Goal: Task Accomplishment & Management: Manage account settings

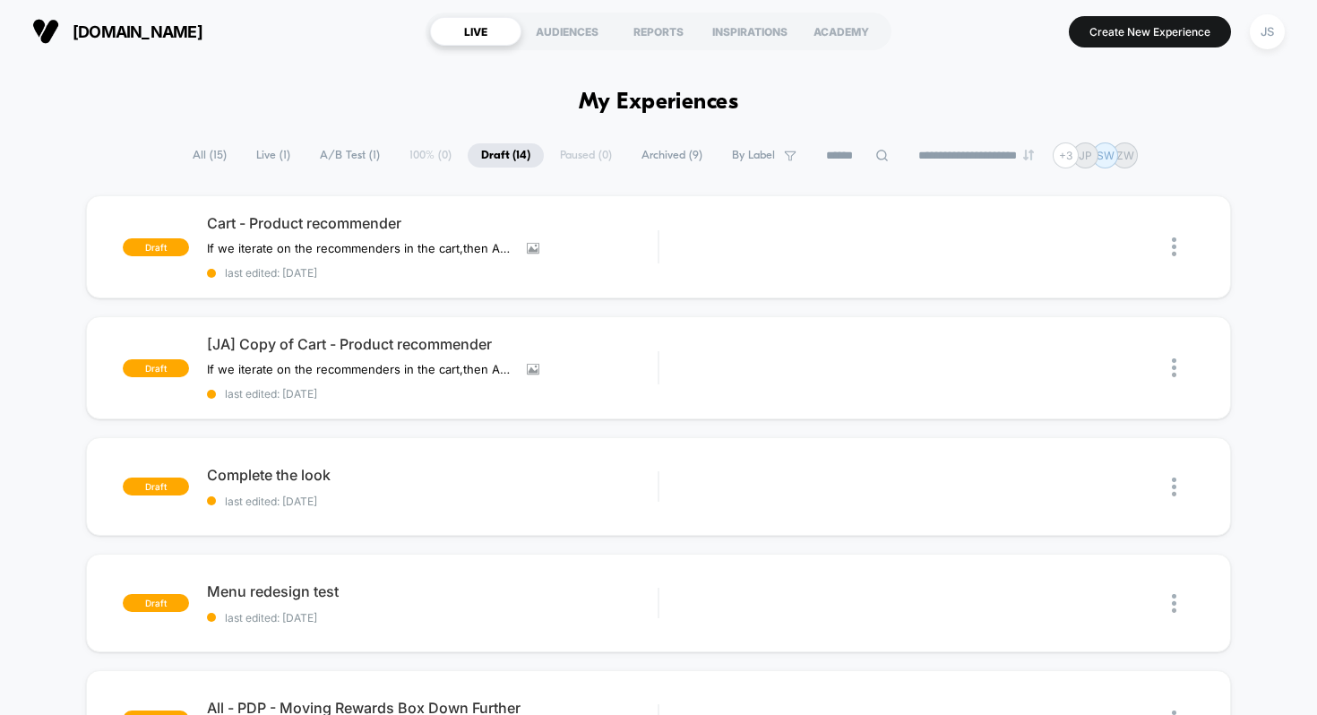
click at [254, 156] on span "Live ( 1 )" at bounding box center [273, 155] width 61 height 24
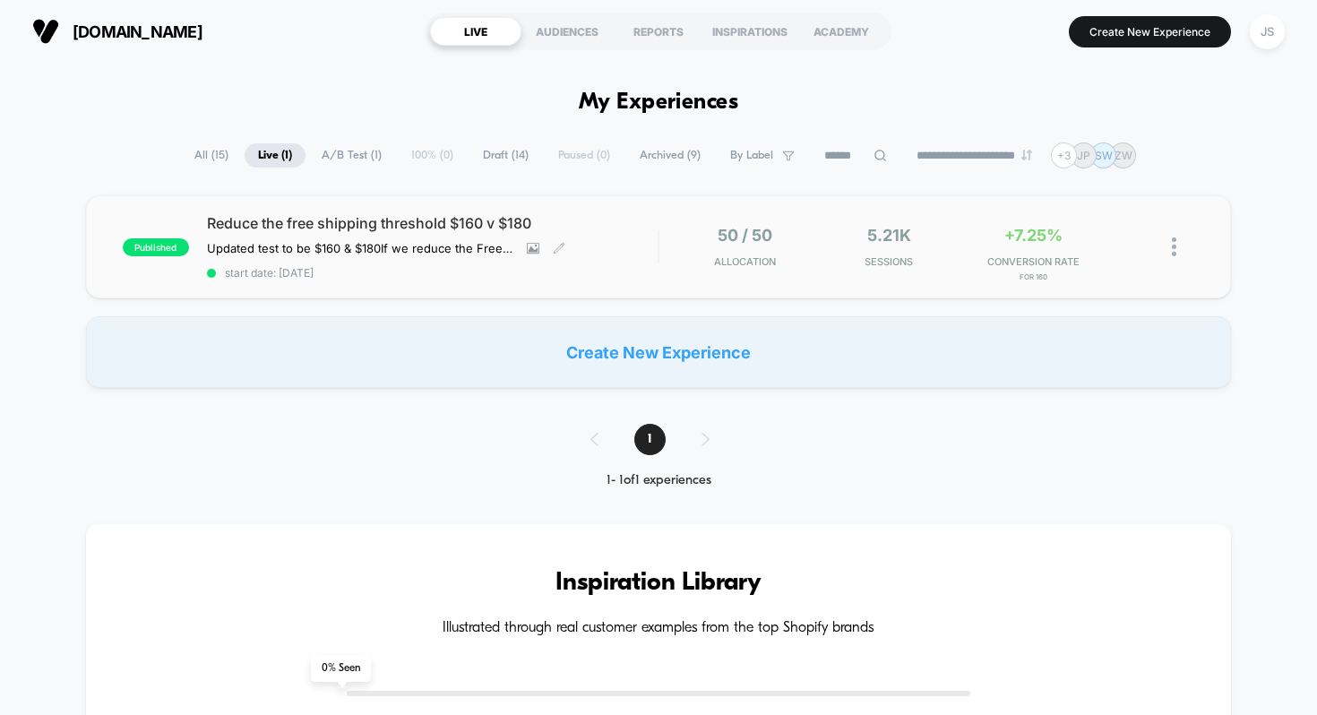
click at [332, 227] on span "Reduce the free shipping threshold $160 v $180" at bounding box center [433, 223] width 452 height 18
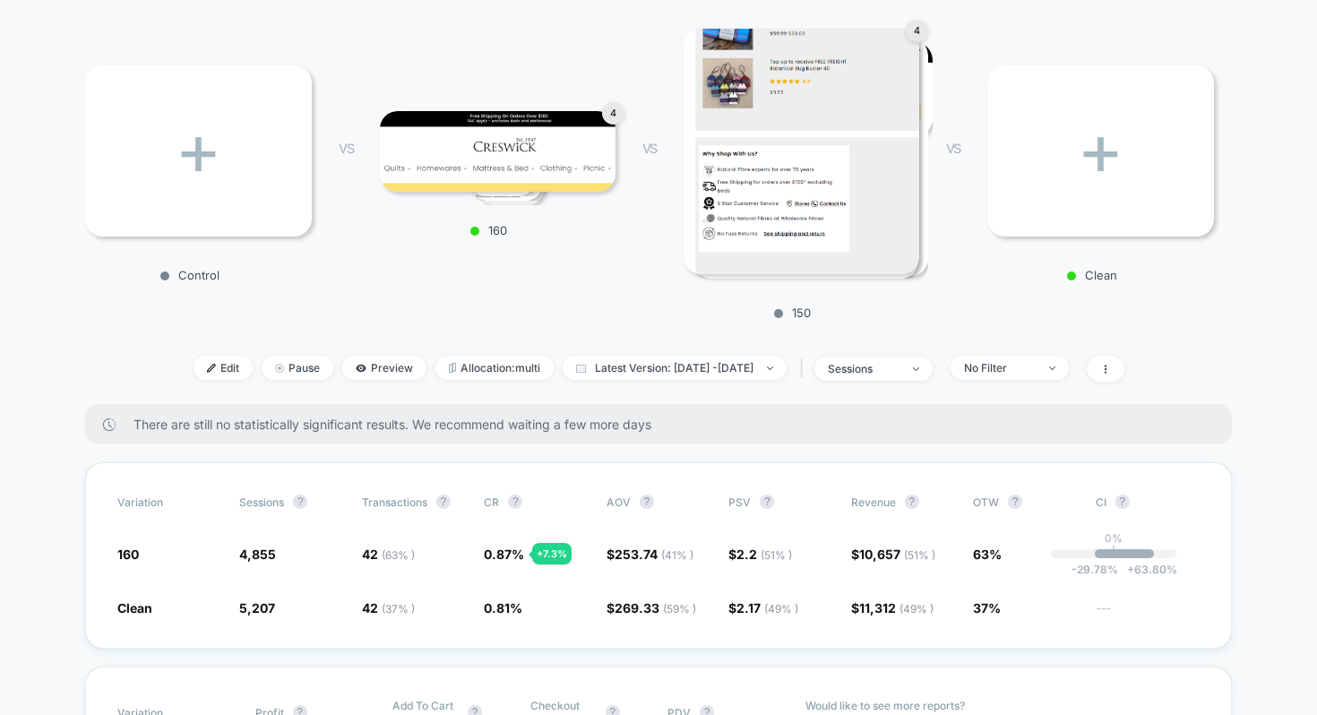
scroll to position [271, 0]
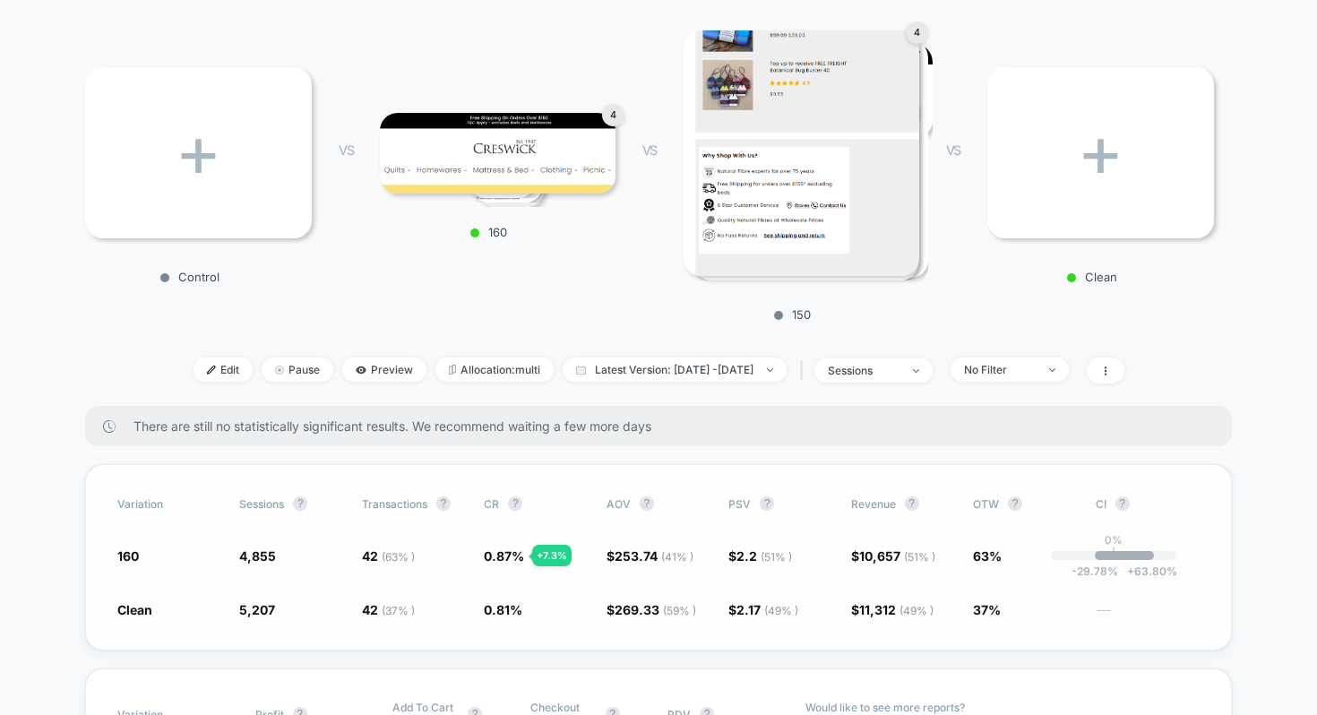
click at [653, 608] on span "269.33 ( 59 % )" at bounding box center [656, 609] width 82 height 15
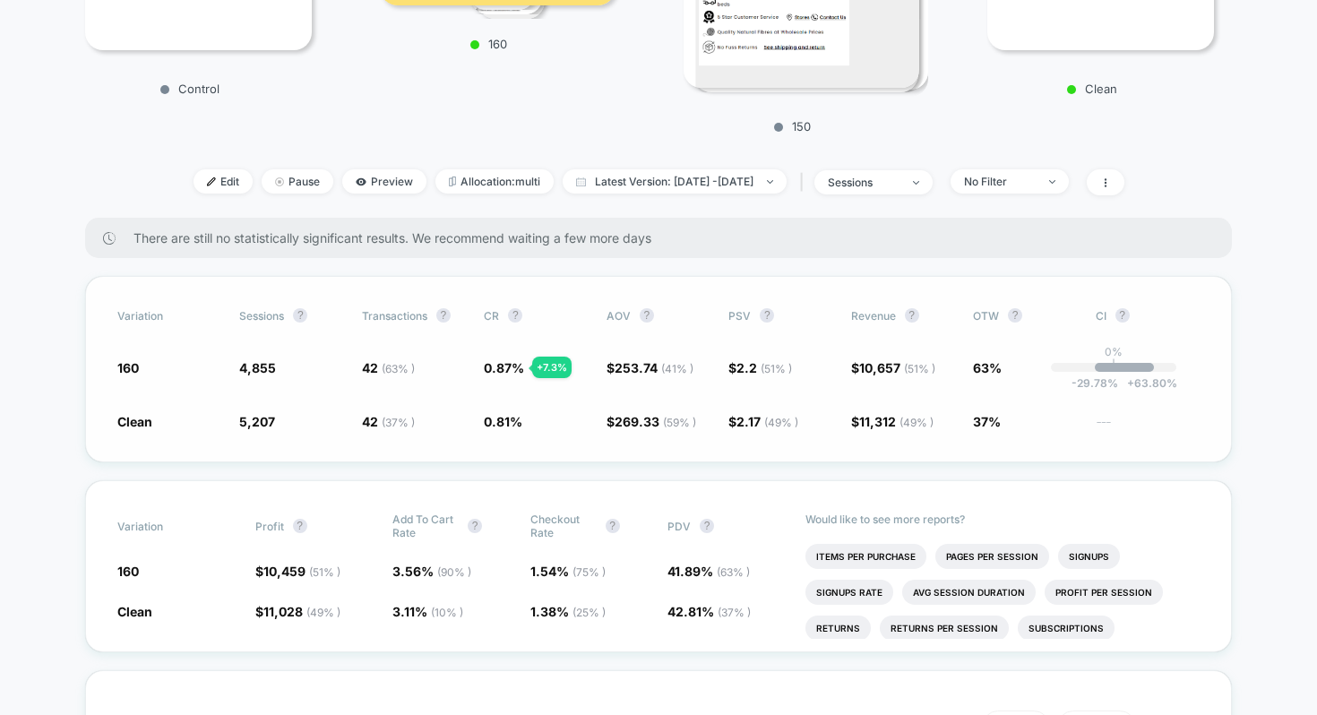
scroll to position [473, 0]
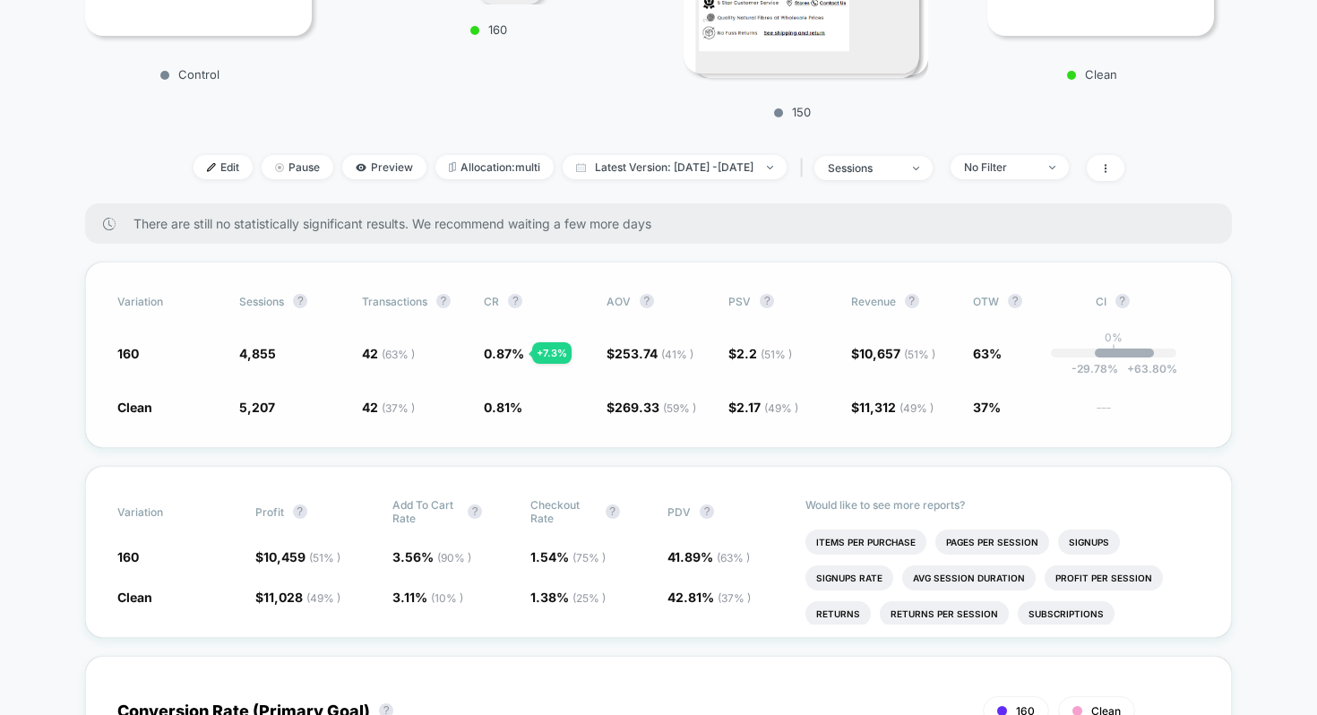
click at [749, 412] on span "2.17 ( 49 % )" at bounding box center [768, 407] width 62 height 15
click at [641, 411] on span "269.33 ( 59 % )" at bounding box center [656, 407] width 82 height 15
click at [1125, 167] on span at bounding box center [1106, 168] width 38 height 26
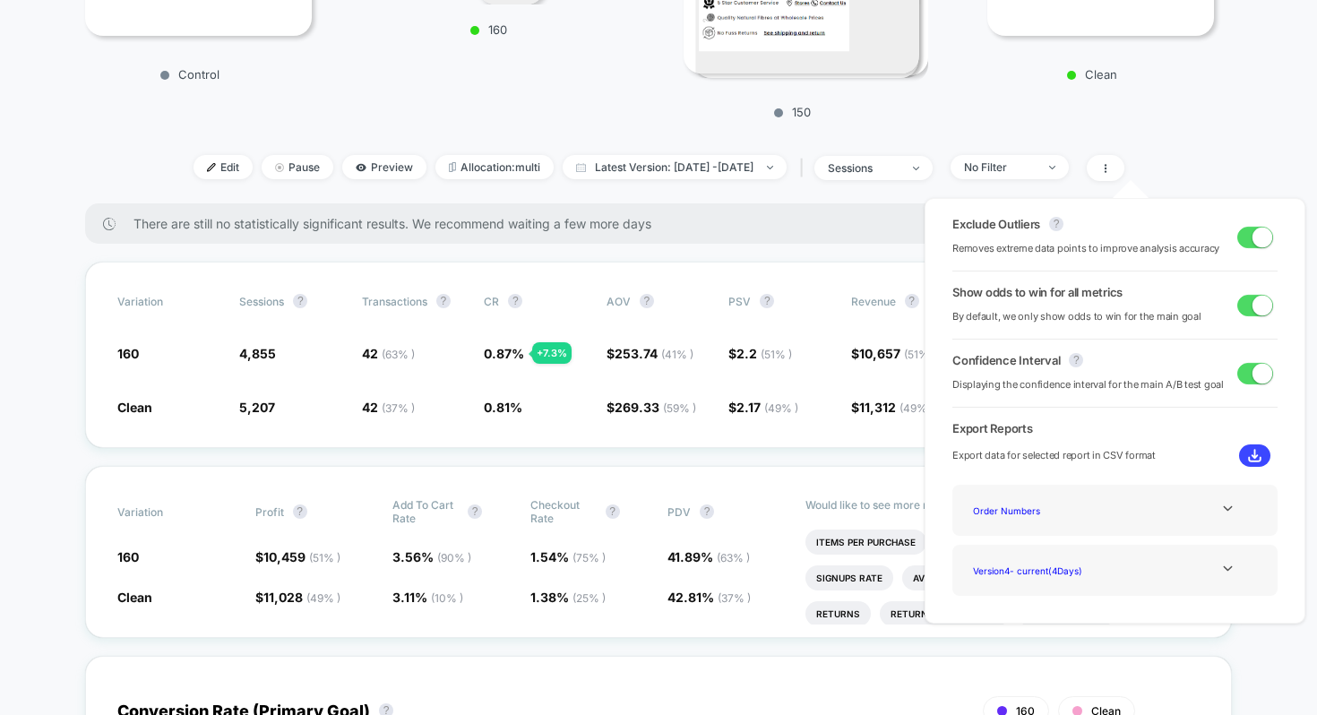
click at [1202, 167] on div "Edit Pause Preview Allocation: multi Latest Version: [DATE] - [DATE] | sessions…" at bounding box center [658, 168] width 1147 height 26
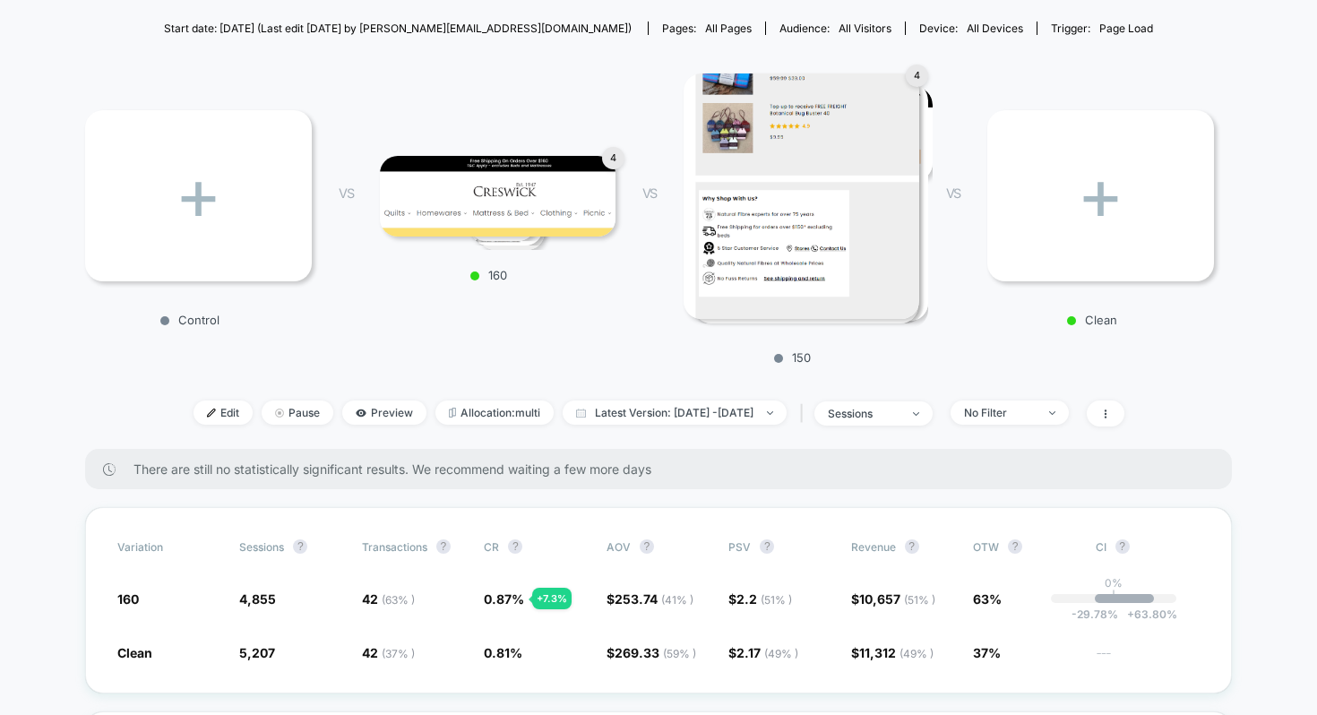
scroll to position [0, 0]
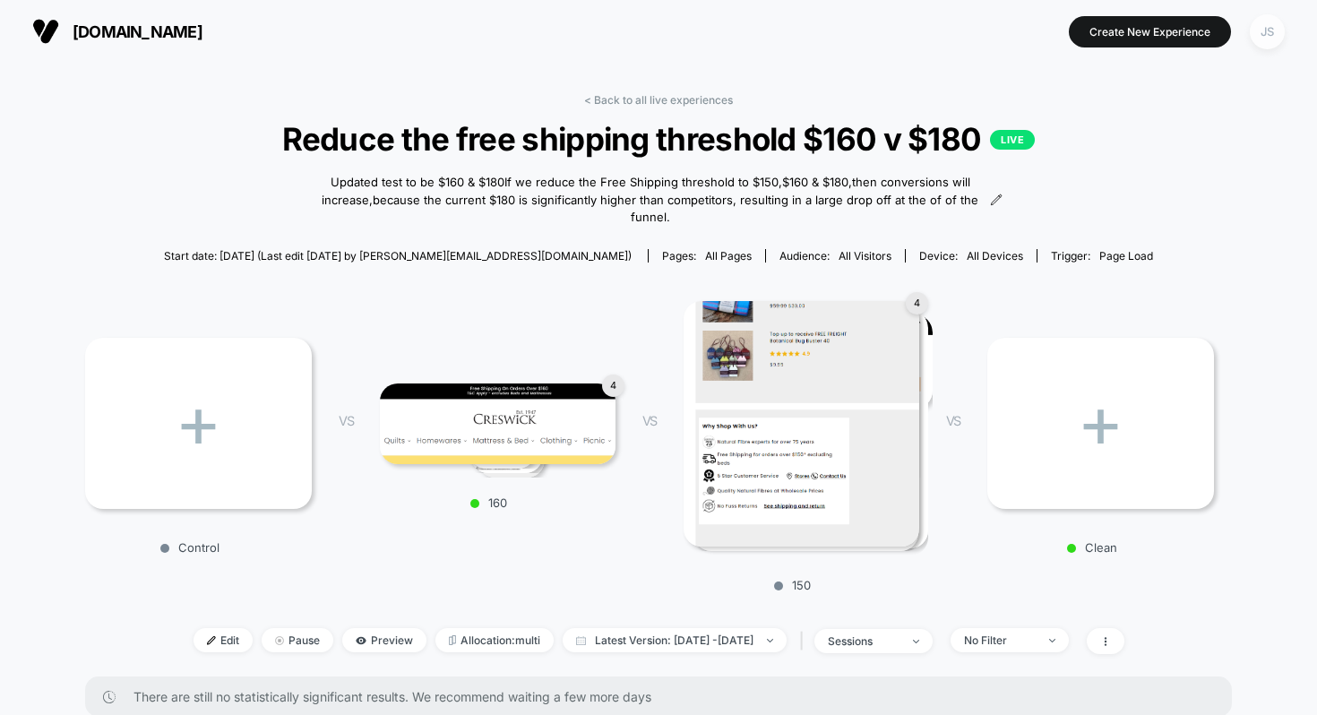
click at [1277, 27] on div "JS" at bounding box center [1267, 31] width 35 height 35
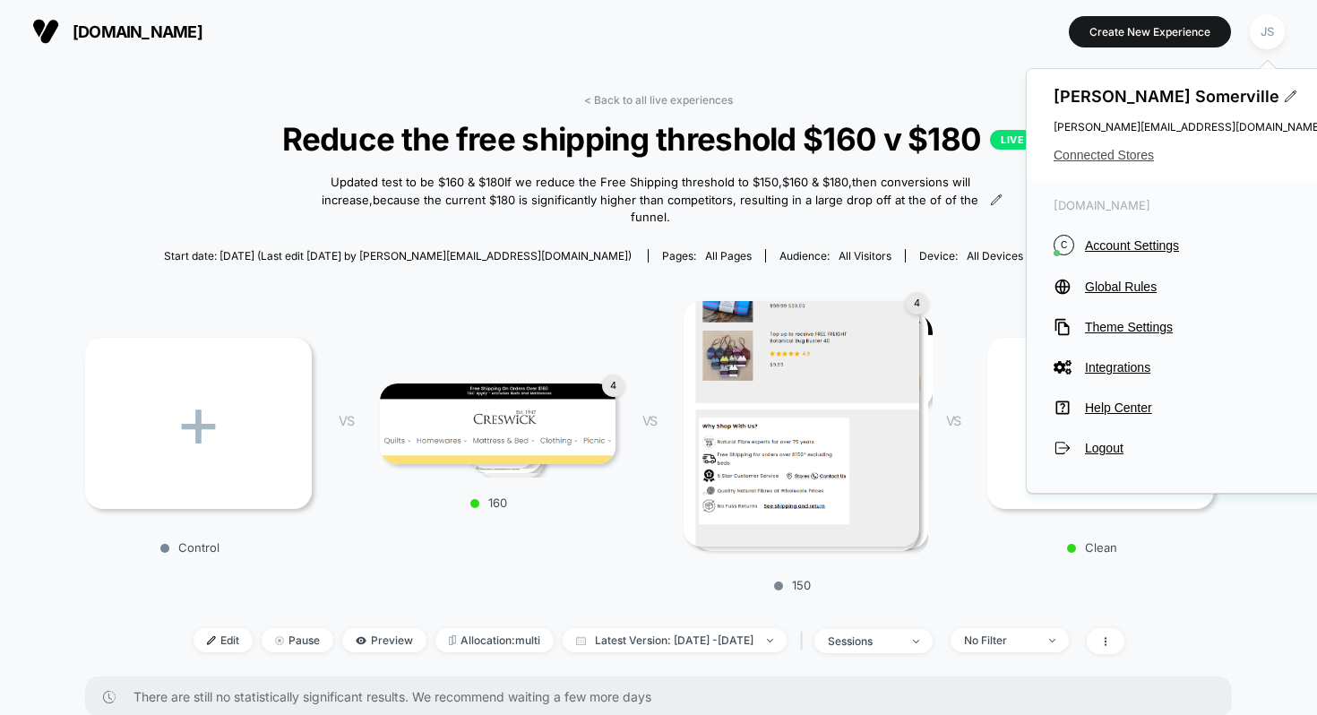
click at [1109, 160] on span "Connected Stores" at bounding box center [1188, 155] width 269 height 14
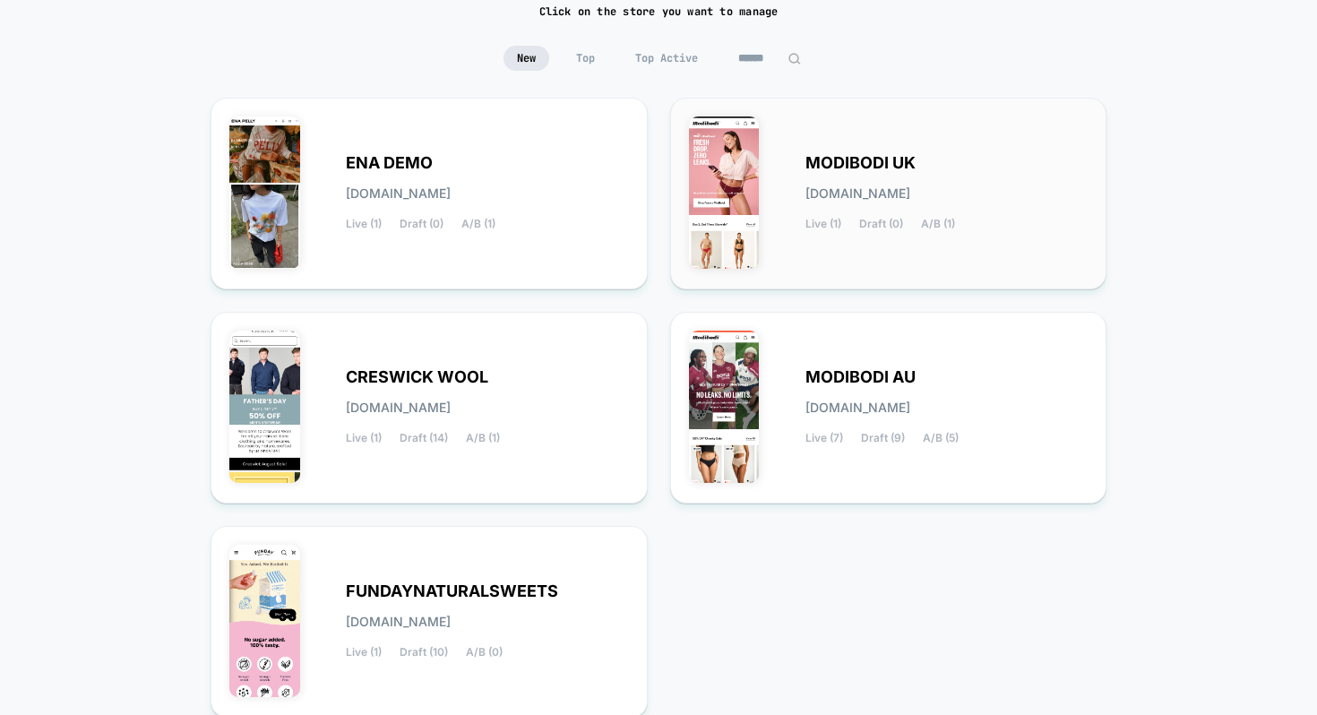
scroll to position [149, 0]
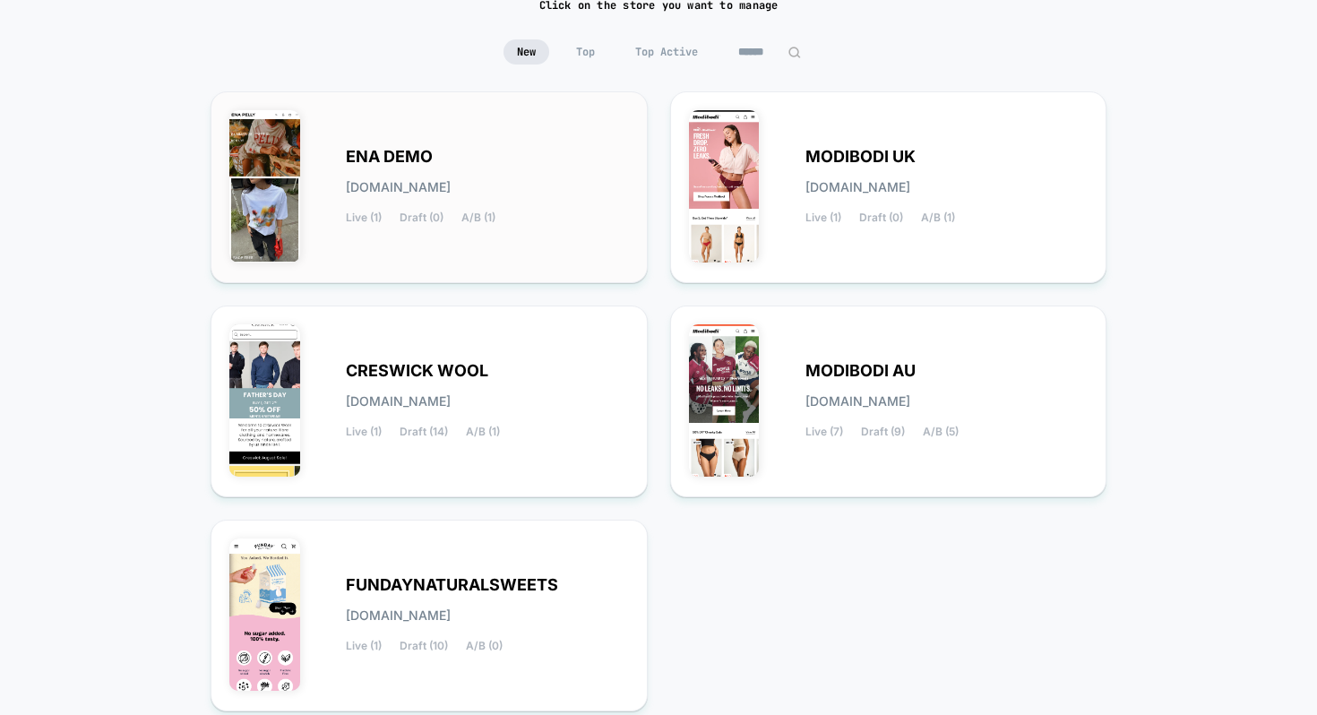
click at [524, 205] on div "ENA DEMO [DOMAIN_NAME] Live (1) Draft (0) A/B (1)" at bounding box center [487, 187] width 283 height 73
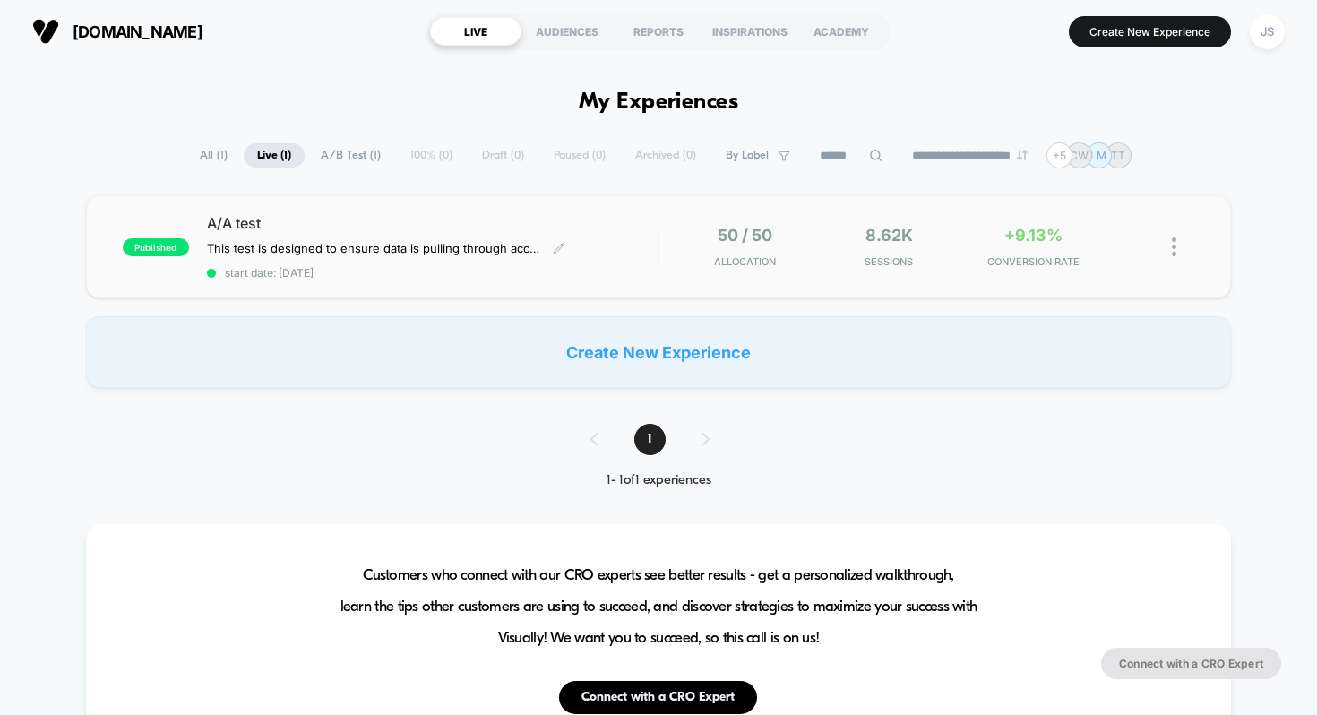
click at [373, 239] on div "A/A test This test is designed to ensure data is pulling through accurately and…" at bounding box center [433, 246] width 452 height 65
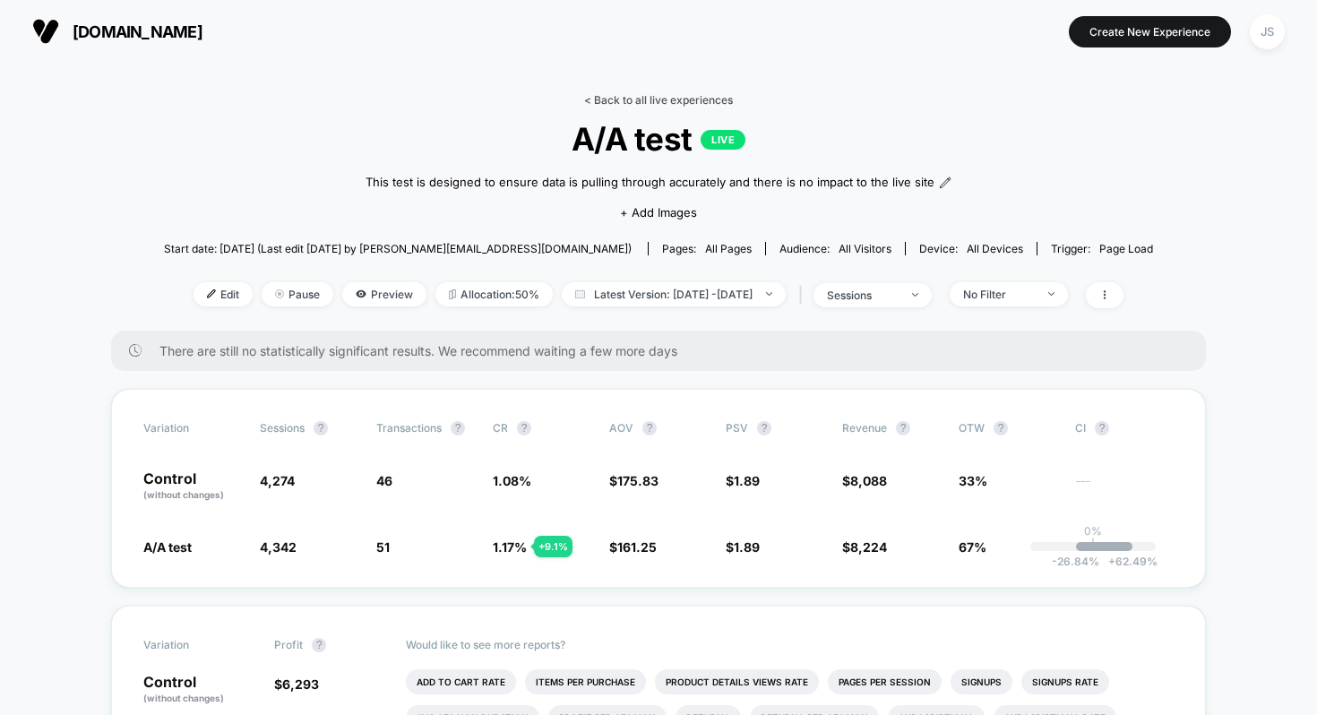
click at [621, 99] on link "< Back to all live experiences" at bounding box center [658, 99] width 149 height 13
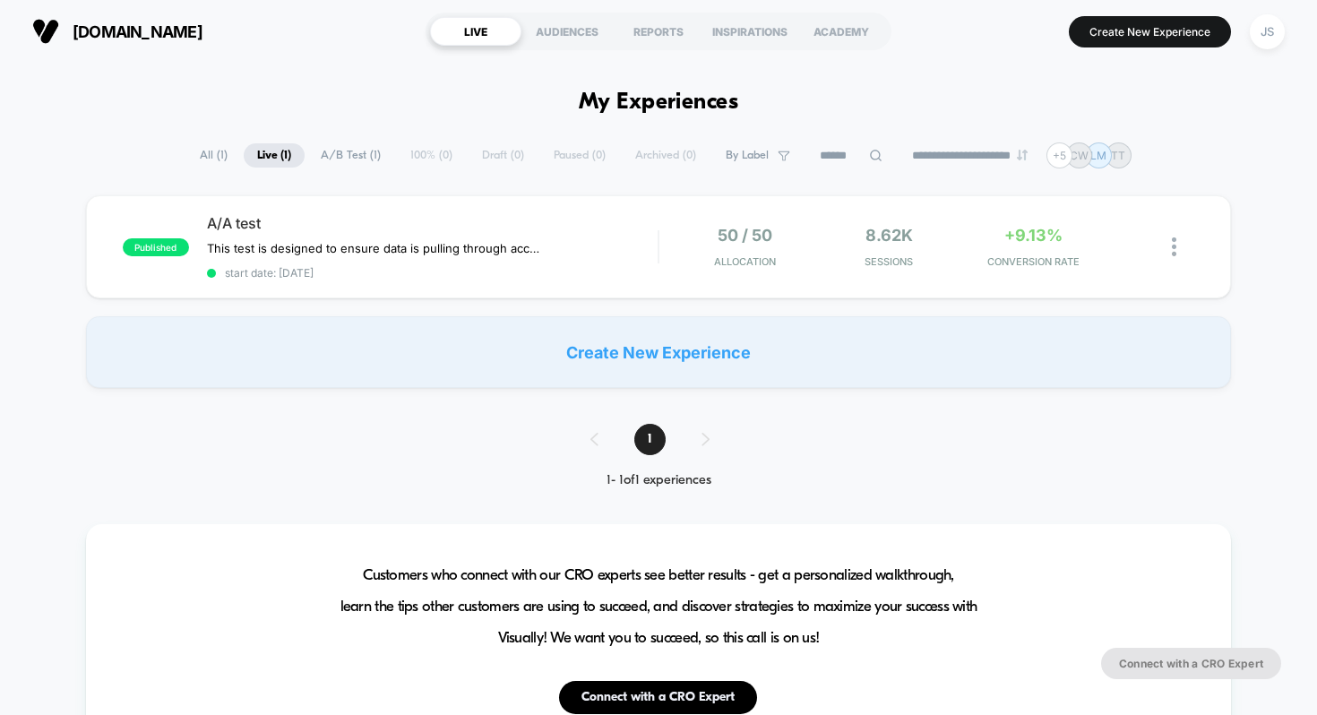
click at [1208, 165] on div "**********" at bounding box center [658, 155] width 1317 height 26
click at [1258, 36] on div "JS" at bounding box center [1267, 31] width 35 height 35
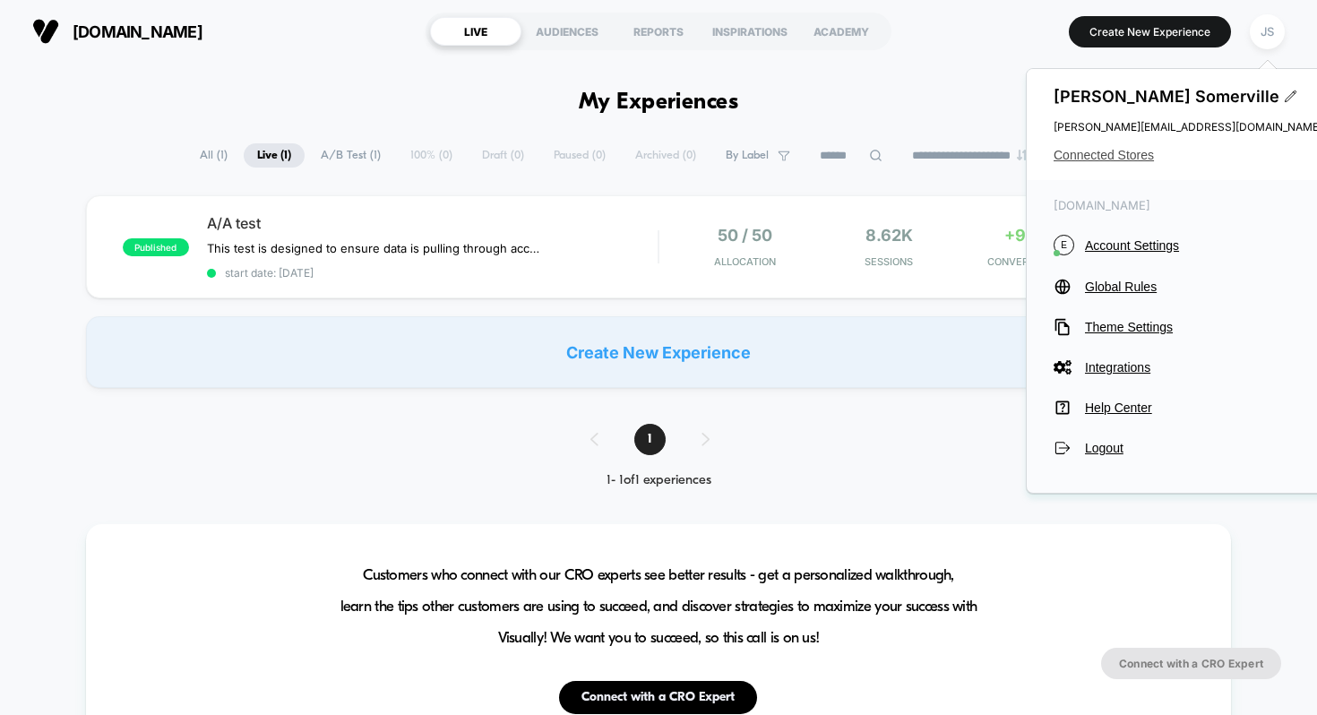
click at [1100, 161] on span "Connected Stores" at bounding box center [1188, 155] width 269 height 14
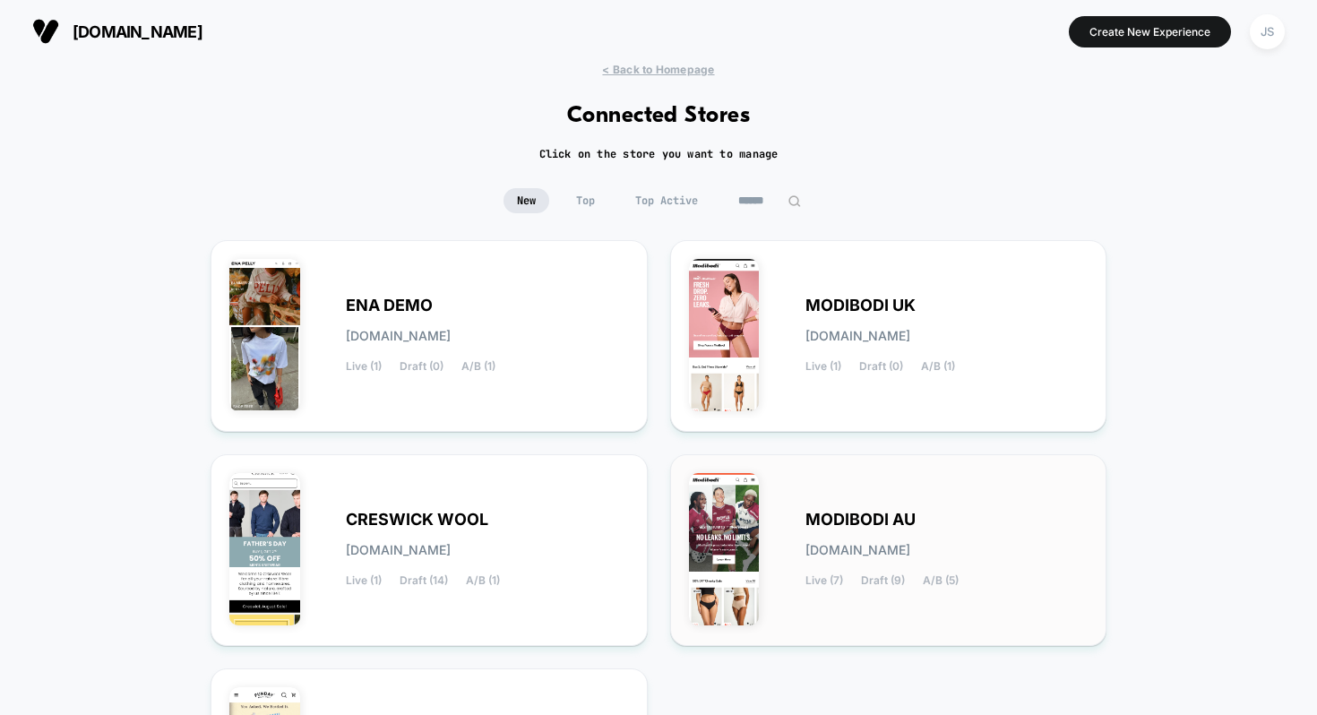
click at [849, 485] on div "MODIBODI AU [DOMAIN_NAME] Live (7) Draft (9) A/B (5)" at bounding box center [889, 550] width 400 height 154
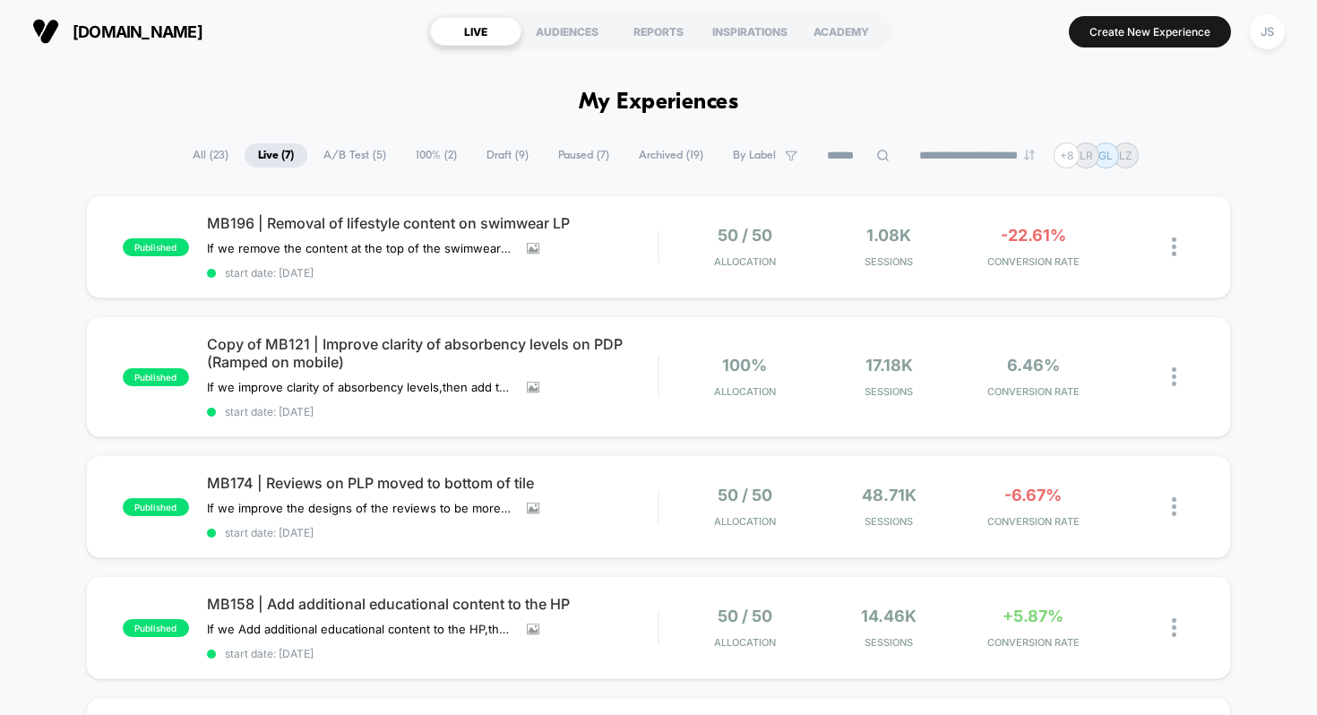
click at [451, 207] on div "published MB196 | Removal of lifestyle content on swimwear LP If we remove the …" at bounding box center [659, 246] width 1146 height 103
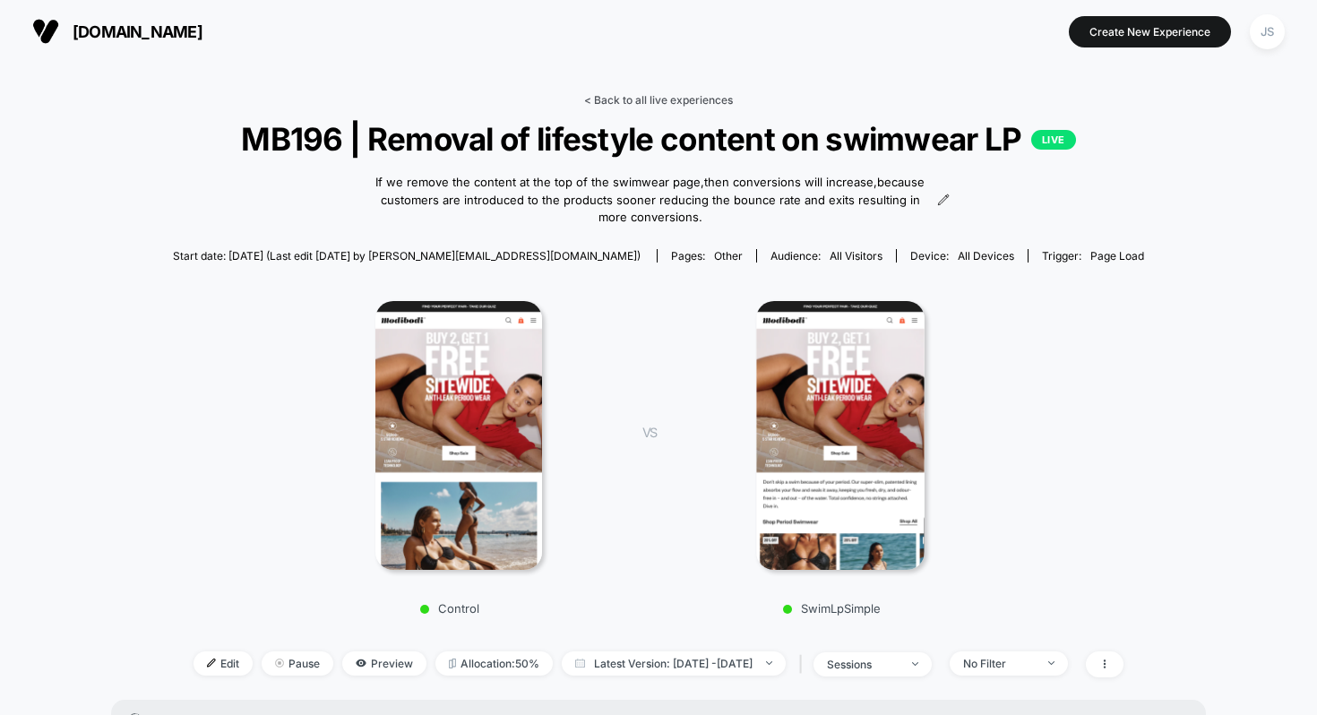
click at [616, 100] on link "< Back to all live experiences" at bounding box center [658, 99] width 149 height 13
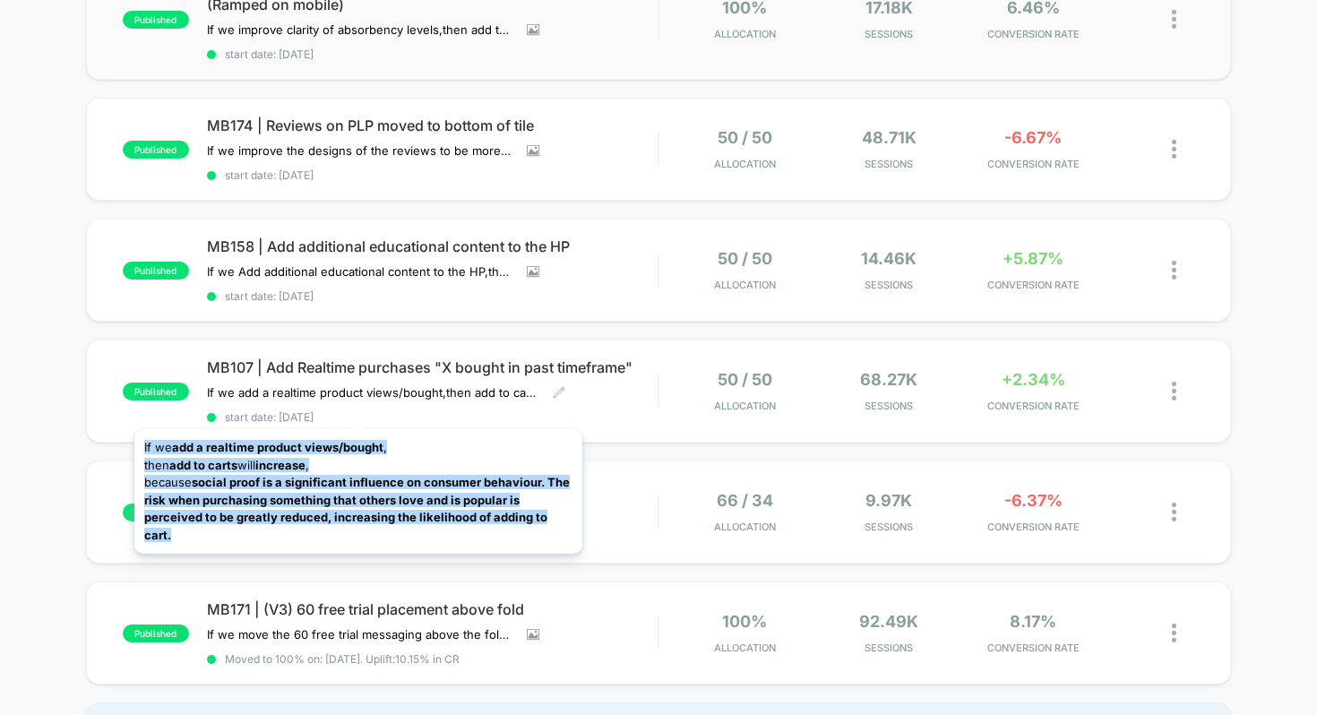
scroll to position [367, 0]
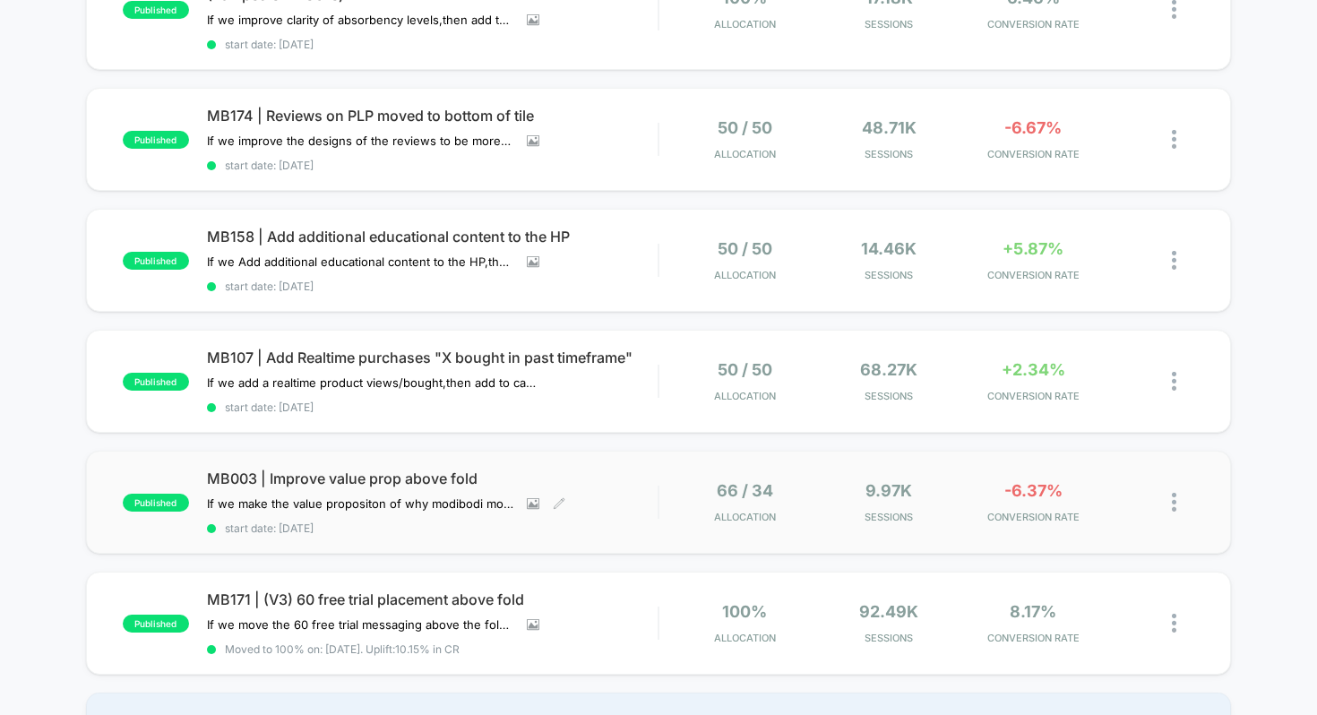
click at [365, 473] on span "MB003 | Improve value prop above fold" at bounding box center [433, 479] width 452 height 18
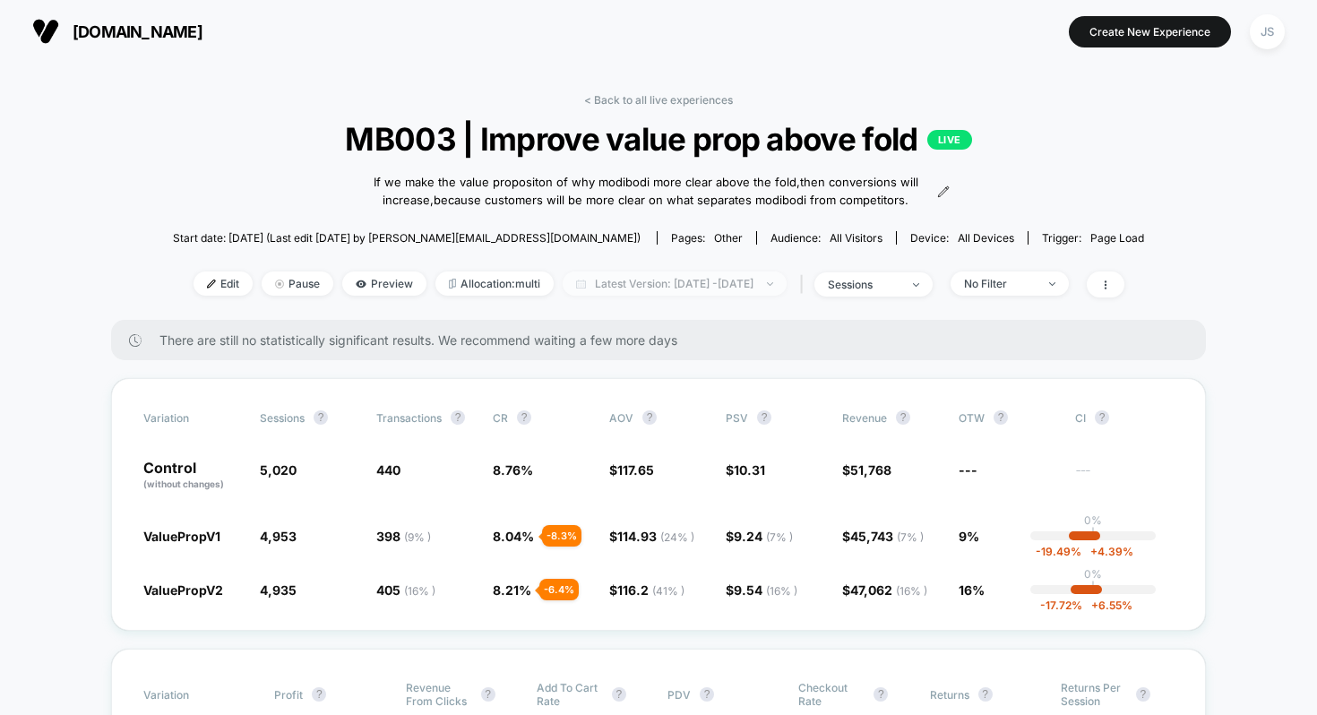
click at [642, 280] on span "Latest Version: [DATE] - [DATE]" at bounding box center [675, 284] width 224 height 24
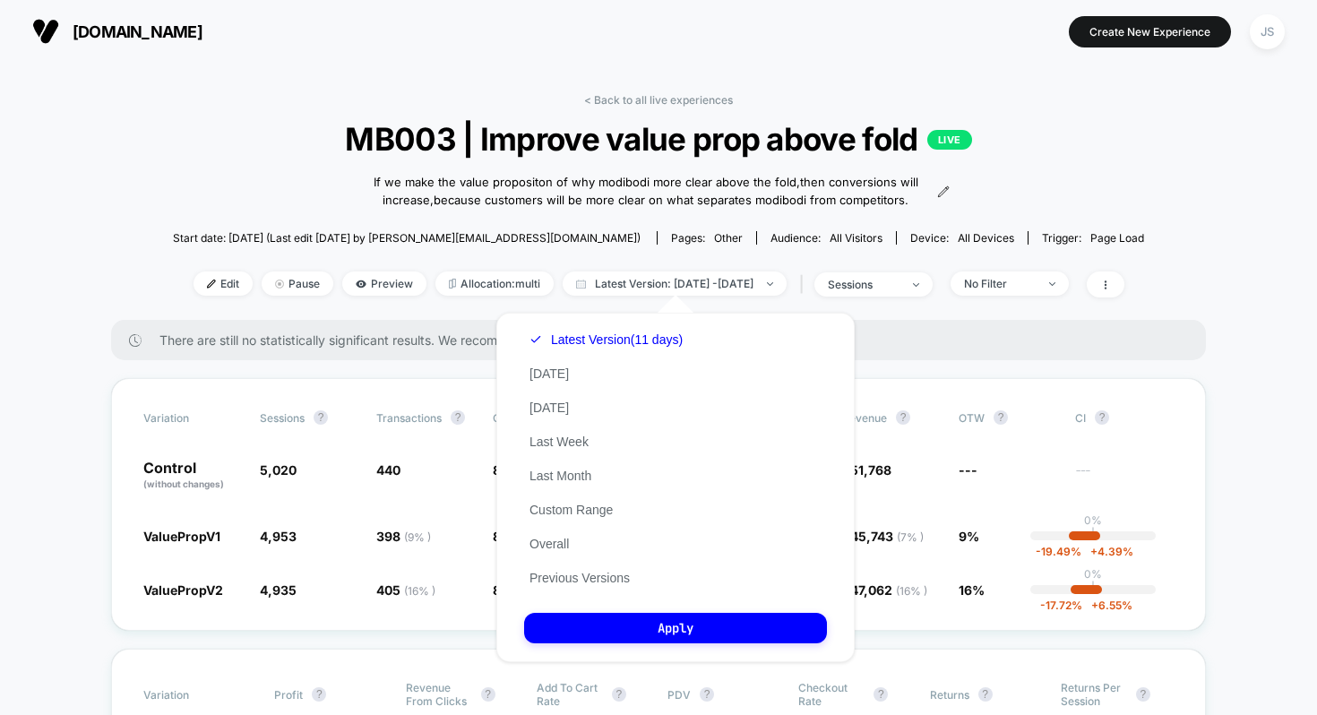
click at [557, 531] on div "Latest Version (11 days) [DATE] [DATE] Last Week Last Month Custom Range Overal…" at bounding box center [606, 459] width 164 height 272
click at [557, 533] on div "Latest Version (11 days) [DATE] [DATE] Last Week Last Month Custom Range Overal…" at bounding box center [606, 459] width 164 height 272
click at [555, 542] on button "Overall" at bounding box center [549, 544] width 50 height 16
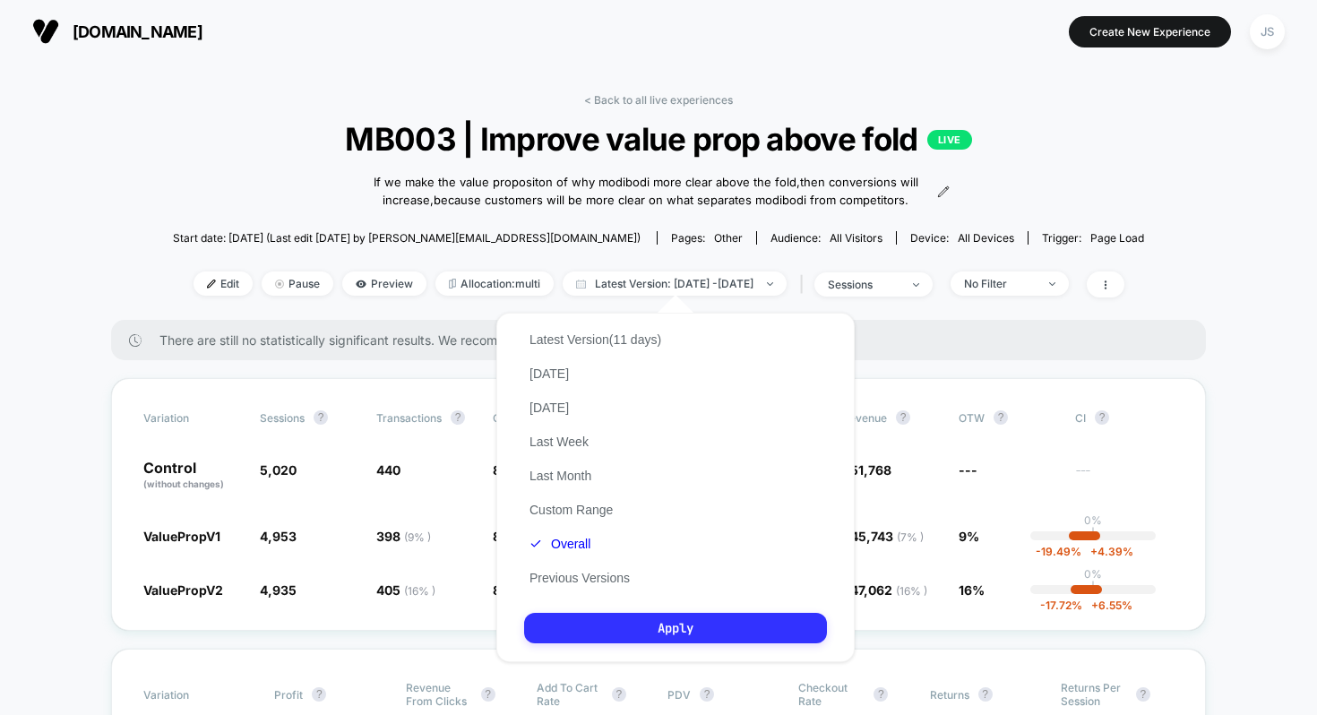
click at [572, 627] on button "Apply" at bounding box center [675, 628] width 303 height 30
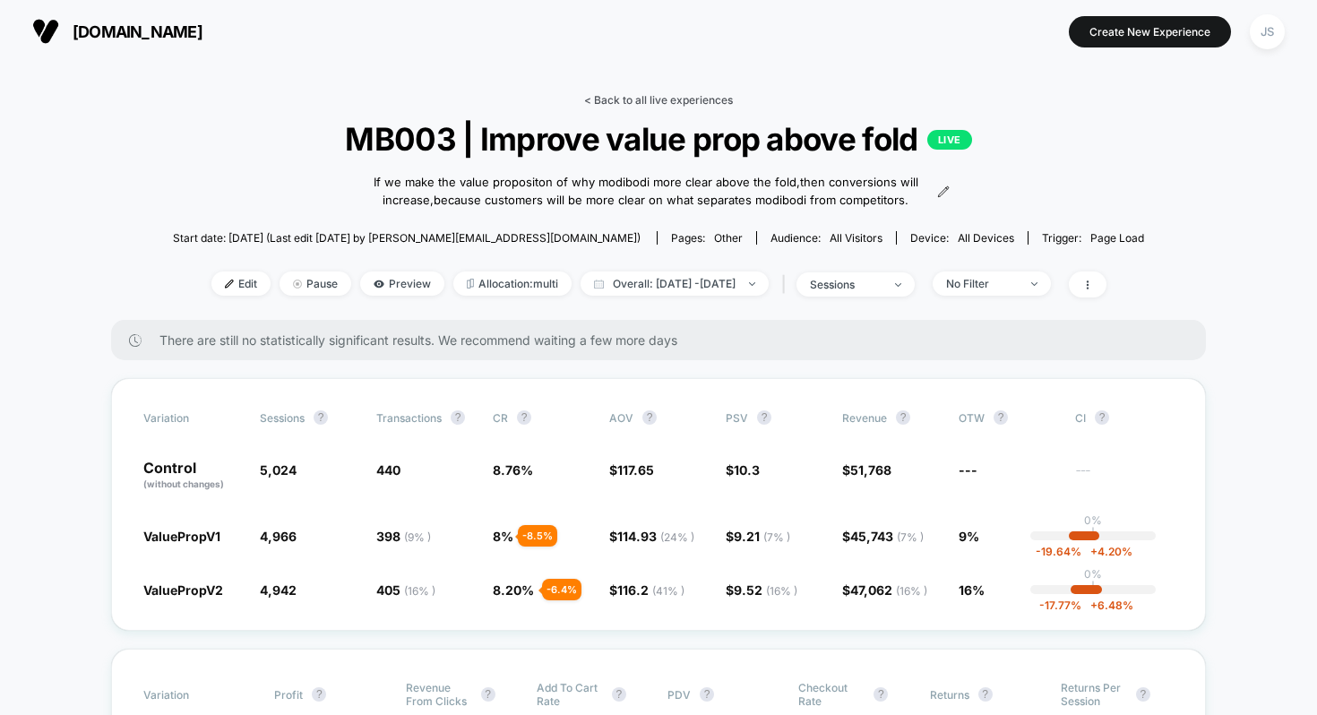
click at [693, 98] on link "< Back to all live experiences" at bounding box center [658, 99] width 149 height 13
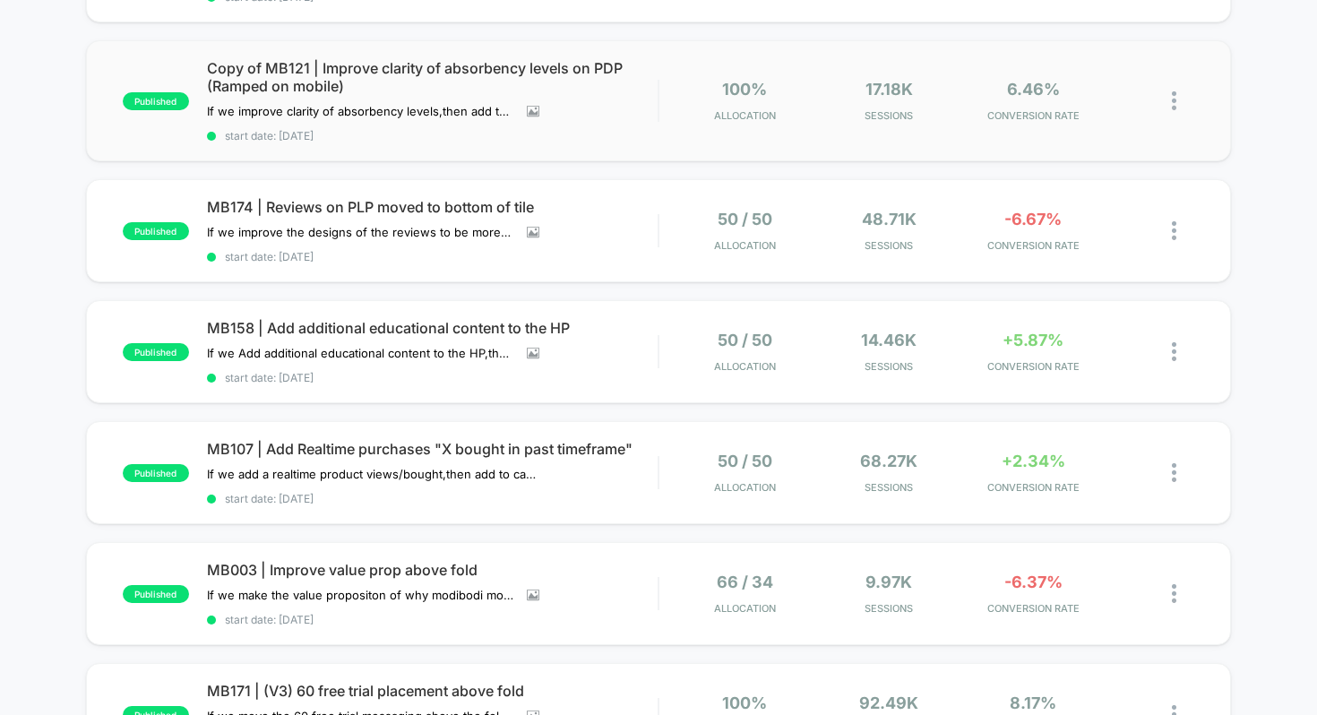
scroll to position [274, 0]
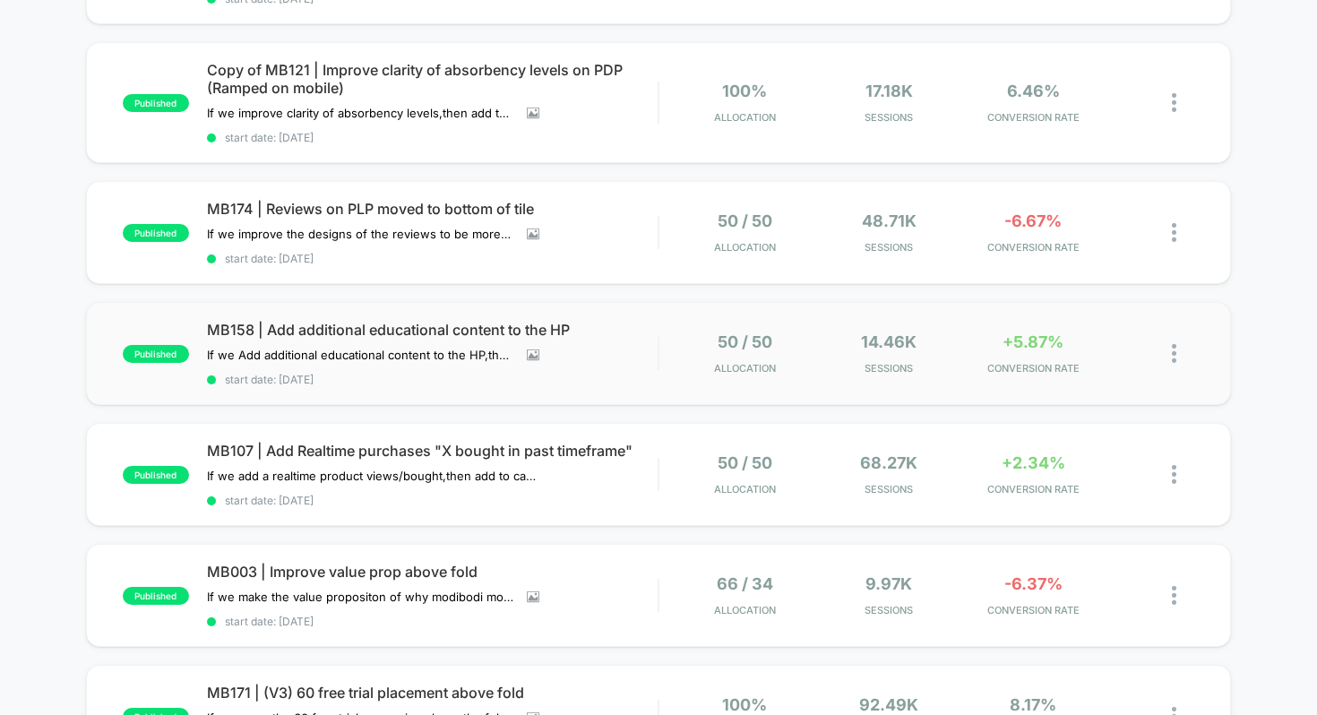
click at [430, 314] on div "published MB158 | Add additional educational content to the HP If we Add additi…" at bounding box center [659, 353] width 1146 height 103
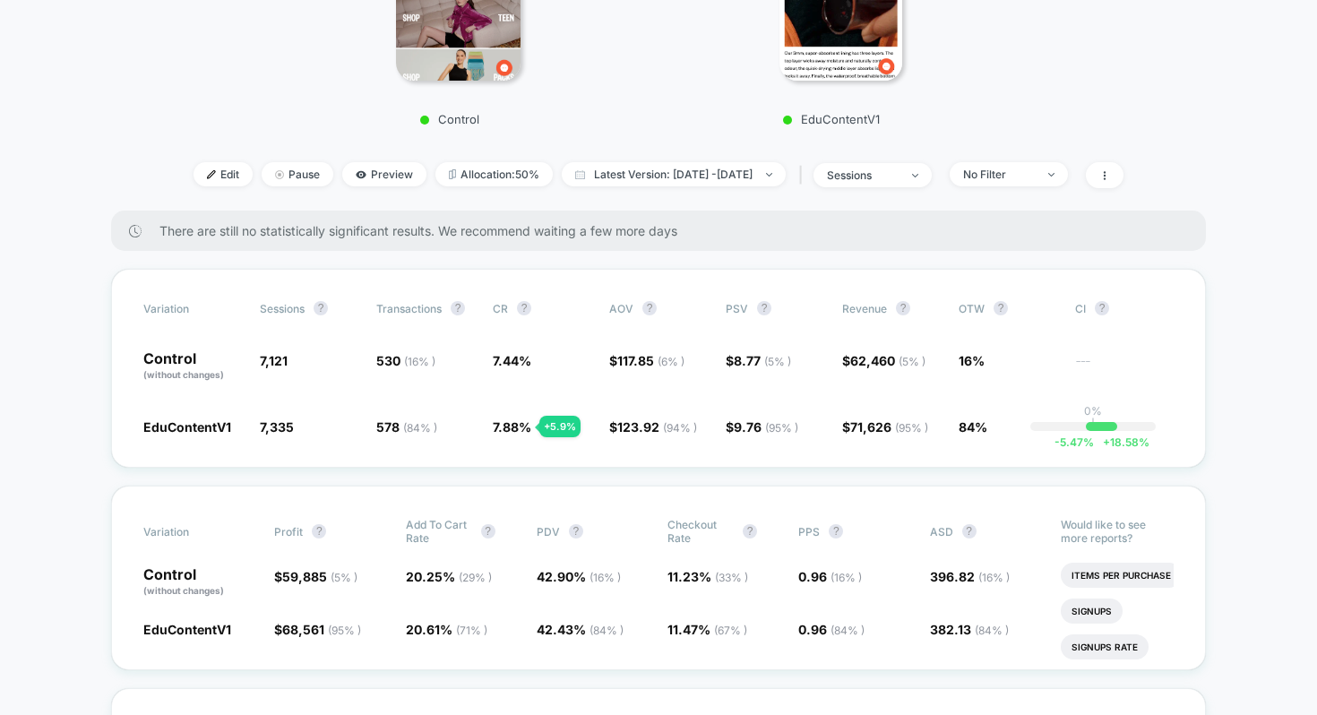
scroll to position [474, 0]
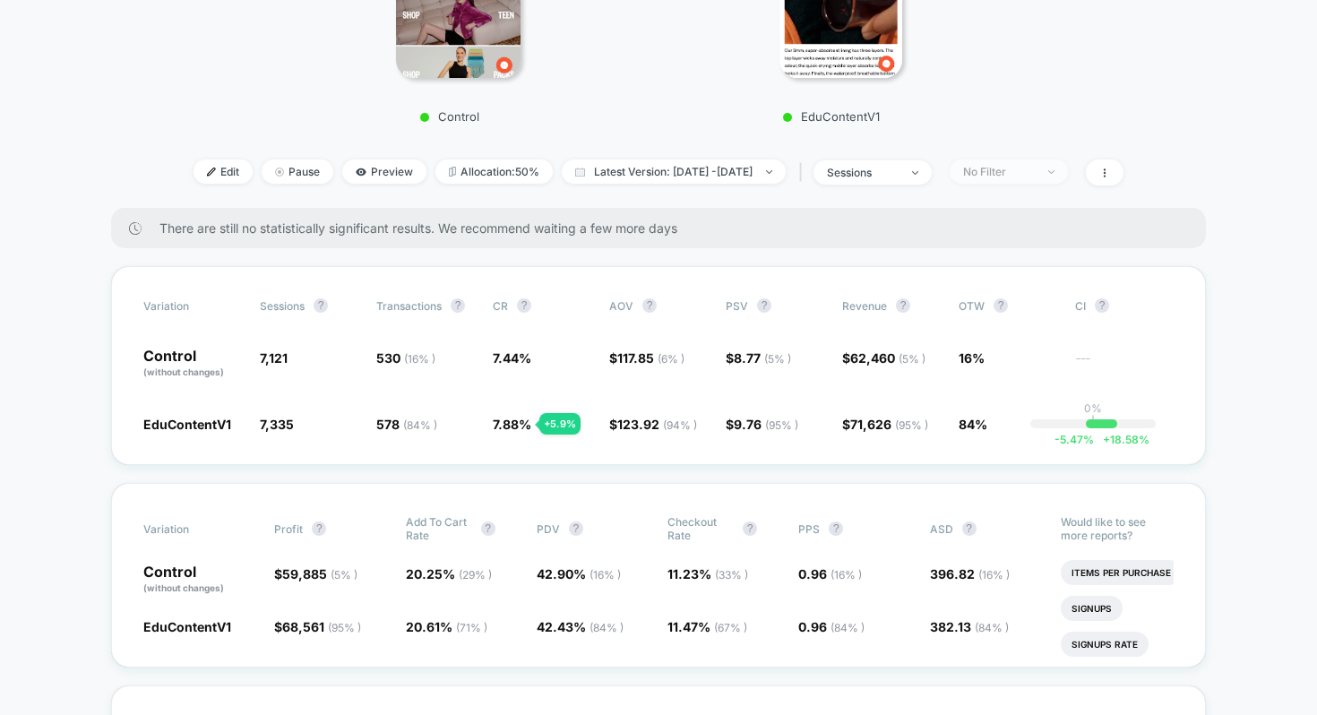
click at [1008, 175] on div "No Filter" at bounding box center [999, 171] width 72 height 13
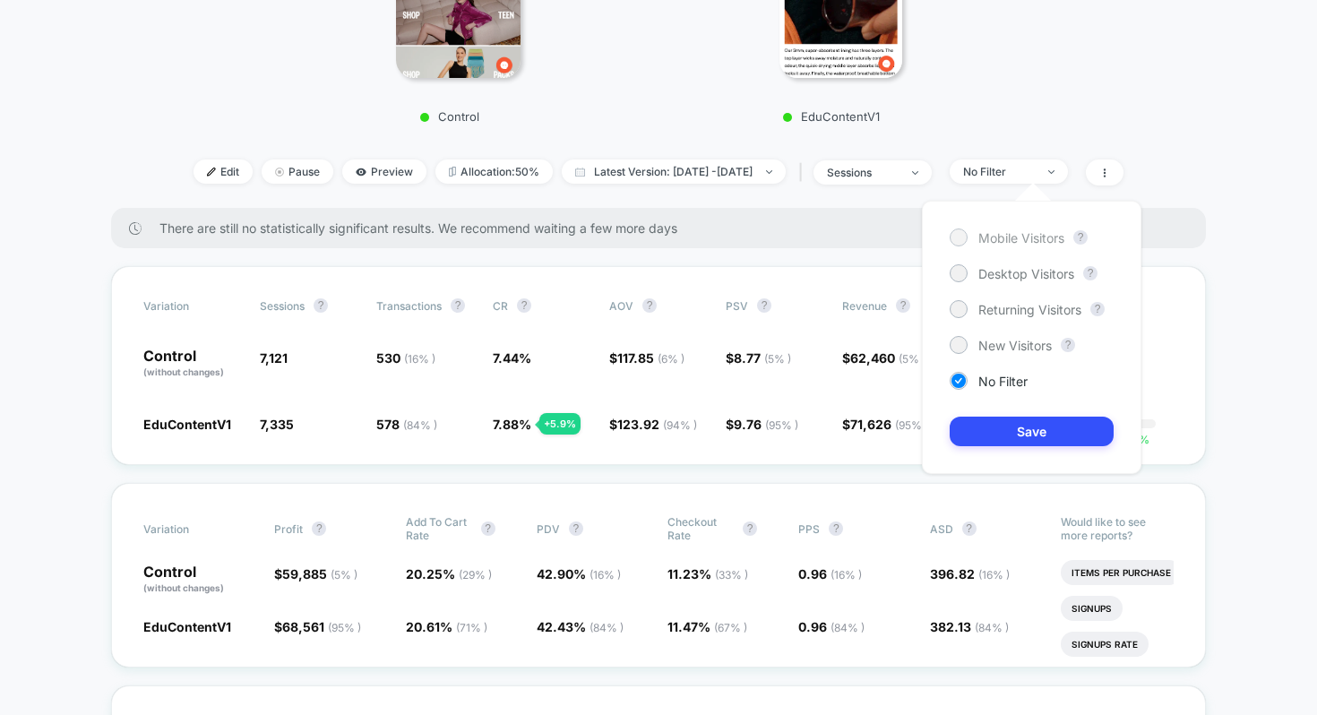
click at [986, 242] on span "Mobile Visitors" at bounding box center [1022, 237] width 86 height 15
click at [1028, 433] on button "Save" at bounding box center [1032, 432] width 164 height 30
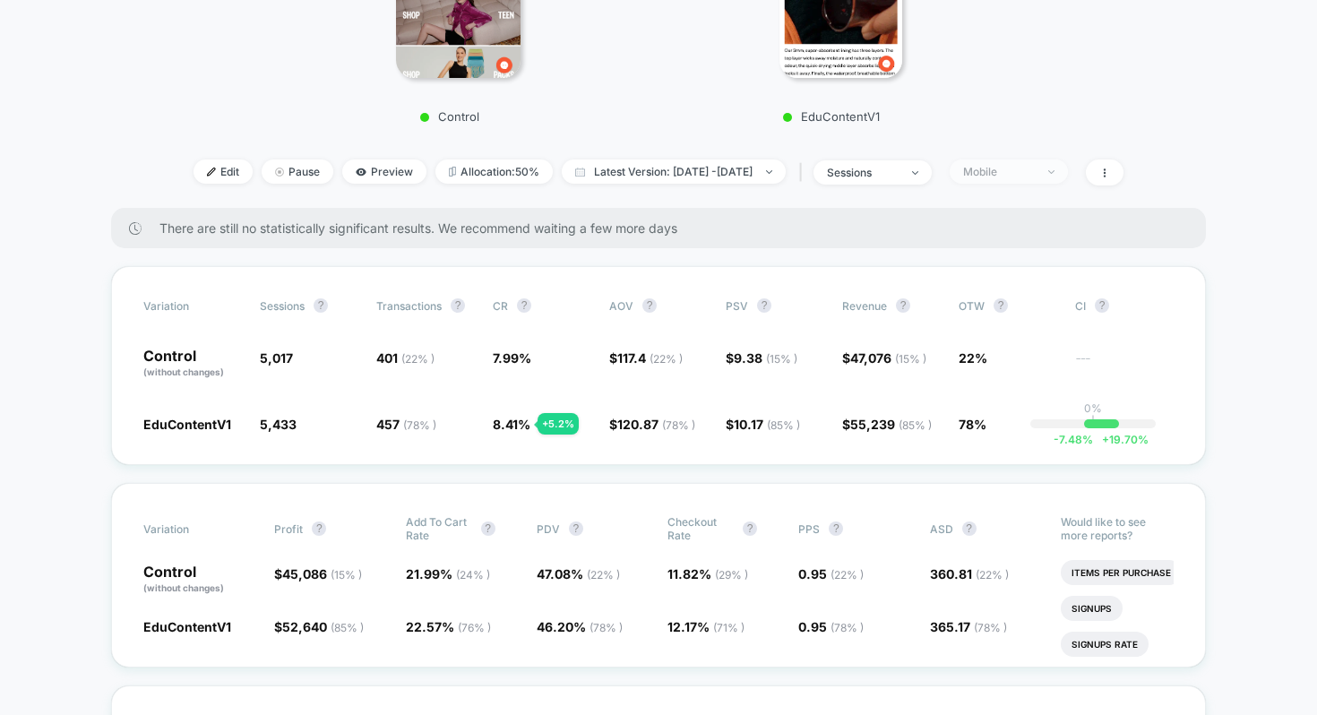
click at [1015, 168] on div "Mobile" at bounding box center [999, 171] width 72 height 13
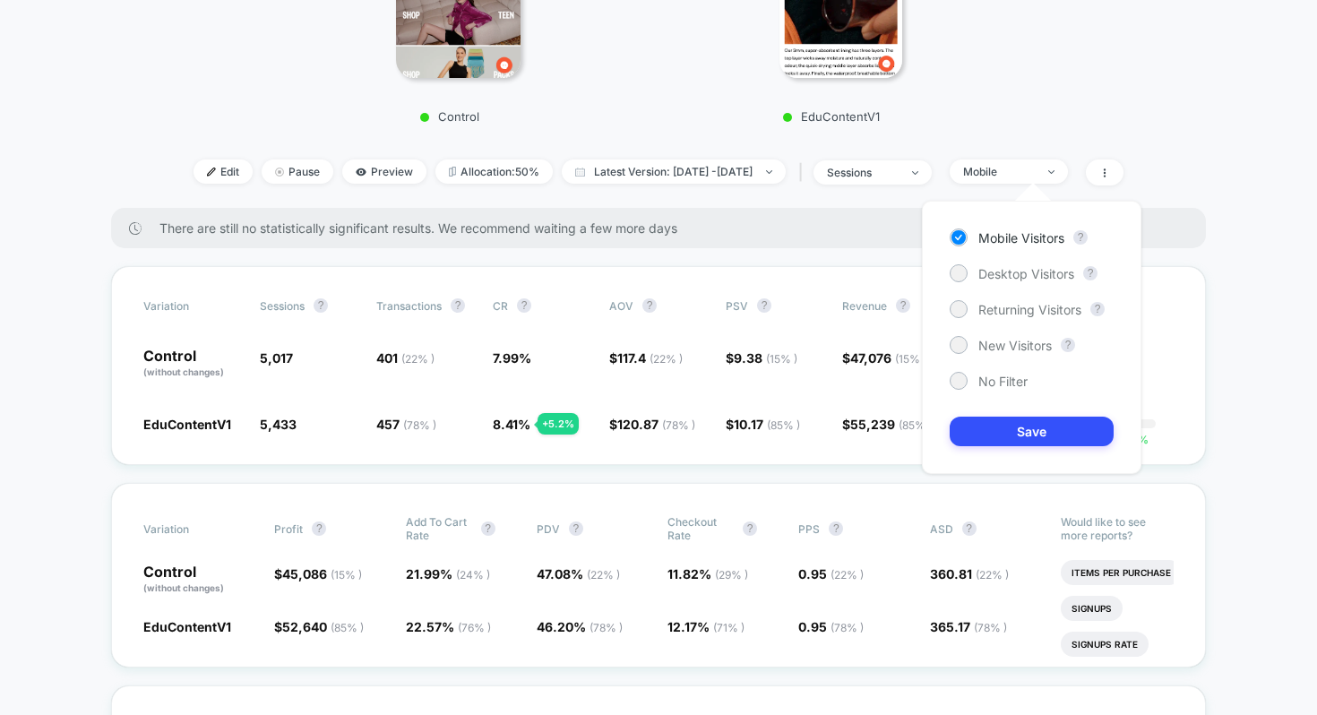
click at [1010, 256] on div "Mobile Visitors ? Desktop Visitors ? Returning Visitors ? New Visitors ? No Fil…" at bounding box center [1032, 337] width 220 height 273
click at [1010, 273] on span "Desktop Visitors" at bounding box center [1027, 273] width 96 height 15
click at [984, 435] on button "Save" at bounding box center [1032, 432] width 164 height 30
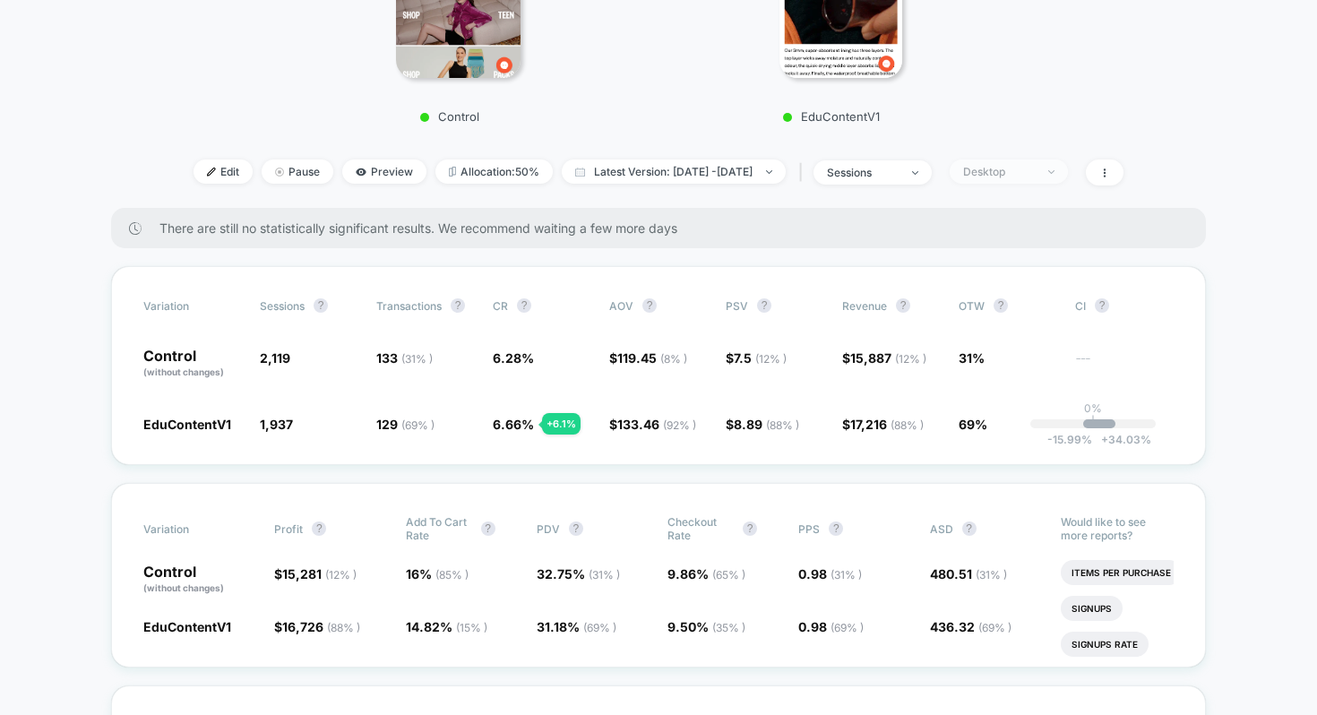
click at [1068, 172] on span "Desktop" at bounding box center [1009, 172] width 118 height 24
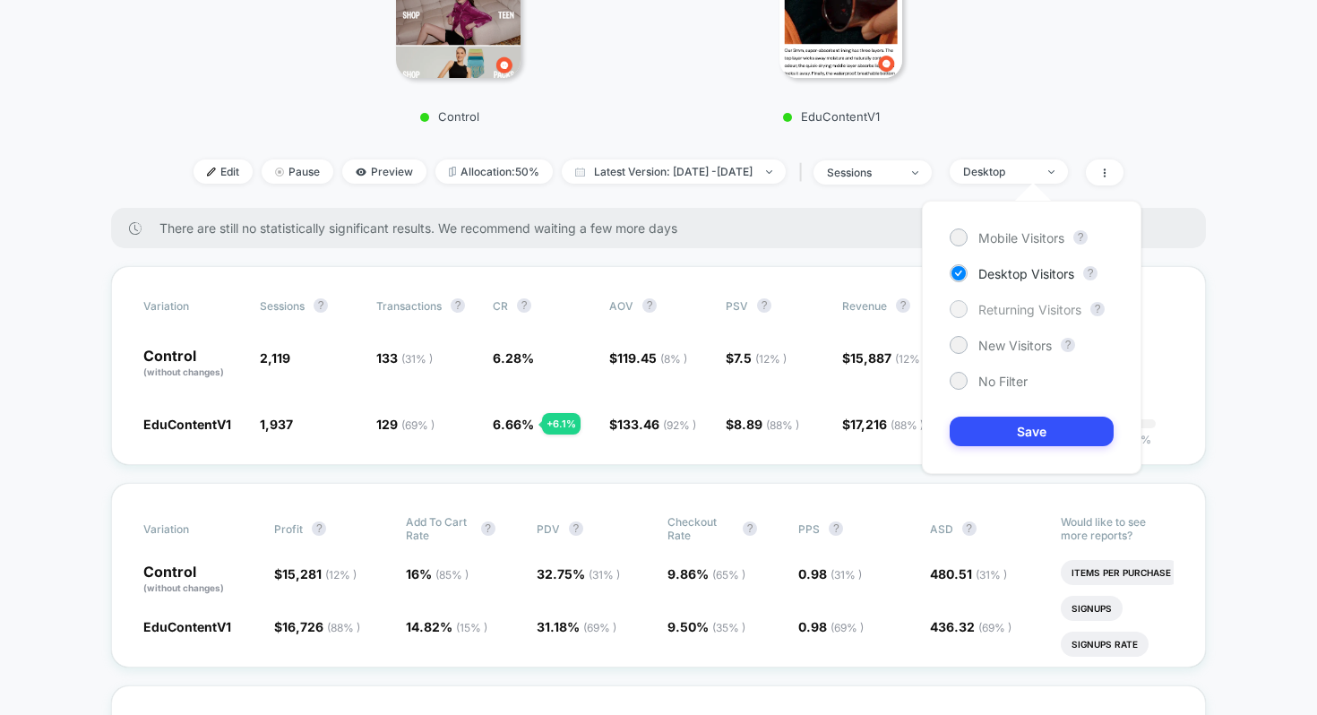
click at [1011, 306] on span "Returning Visitors" at bounding box center [1030, 309] width 103 height 15
click at [1008, 431] on button "Save" at bounding box center [1032, 432] width 164 height 30
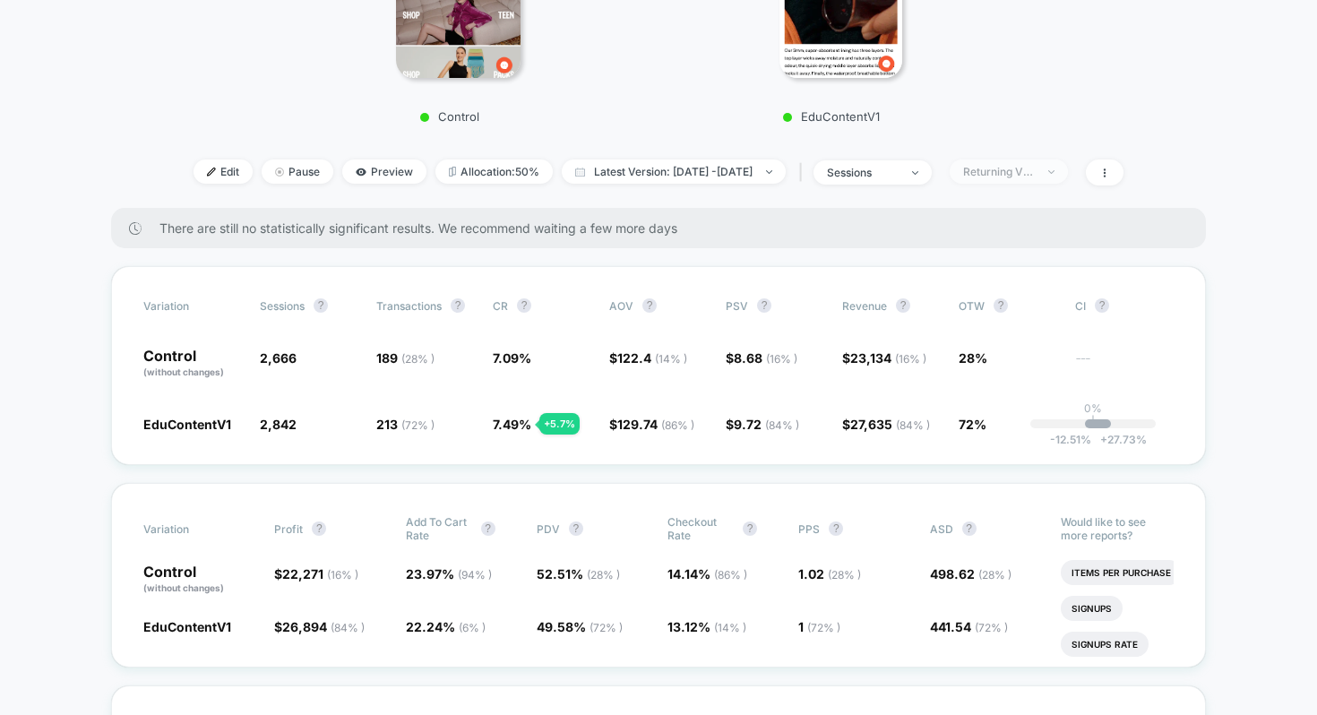
click at [1015, 165] on div "Returning Visitors" at bounding box center [999, 171] width 72 height 13
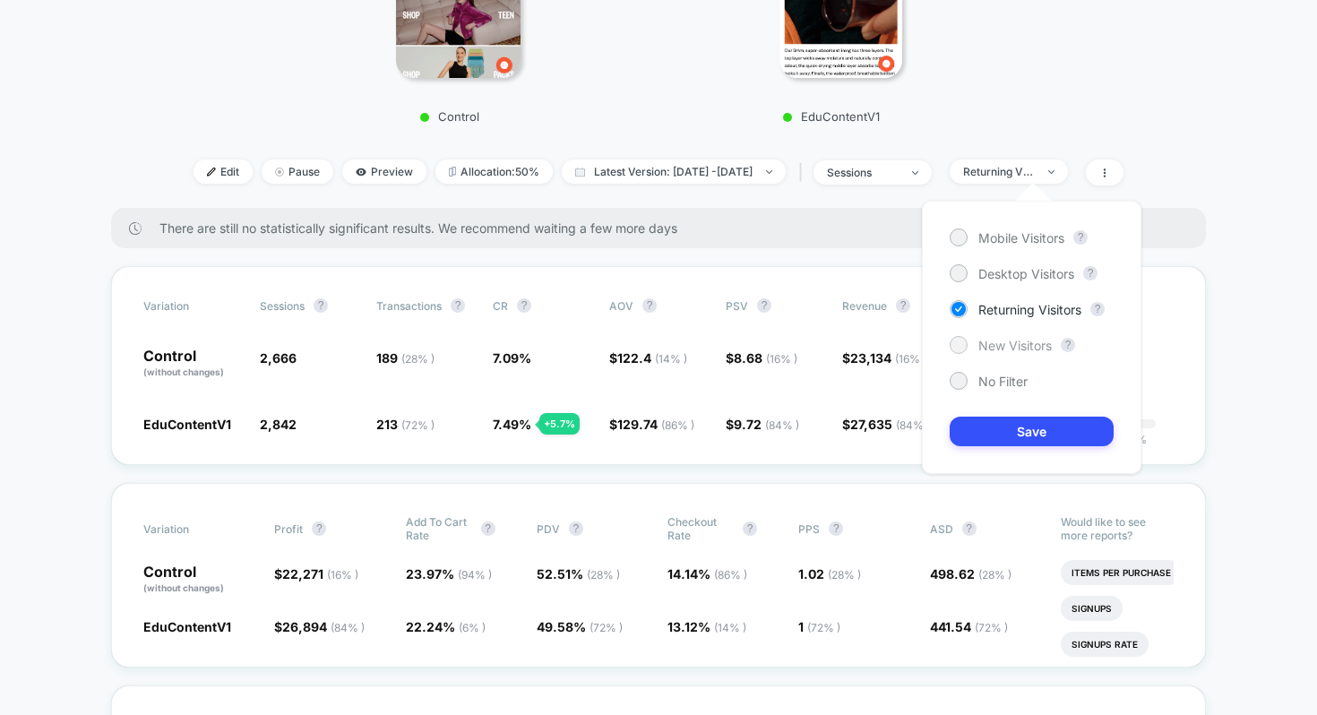
click at [1006, 346] on span "New Visitors" at bounding box center [1015, 345] width 73 height 15
click at [1007, 420] on button "Save" at bounding box center [1032, 432] width 164 height 30
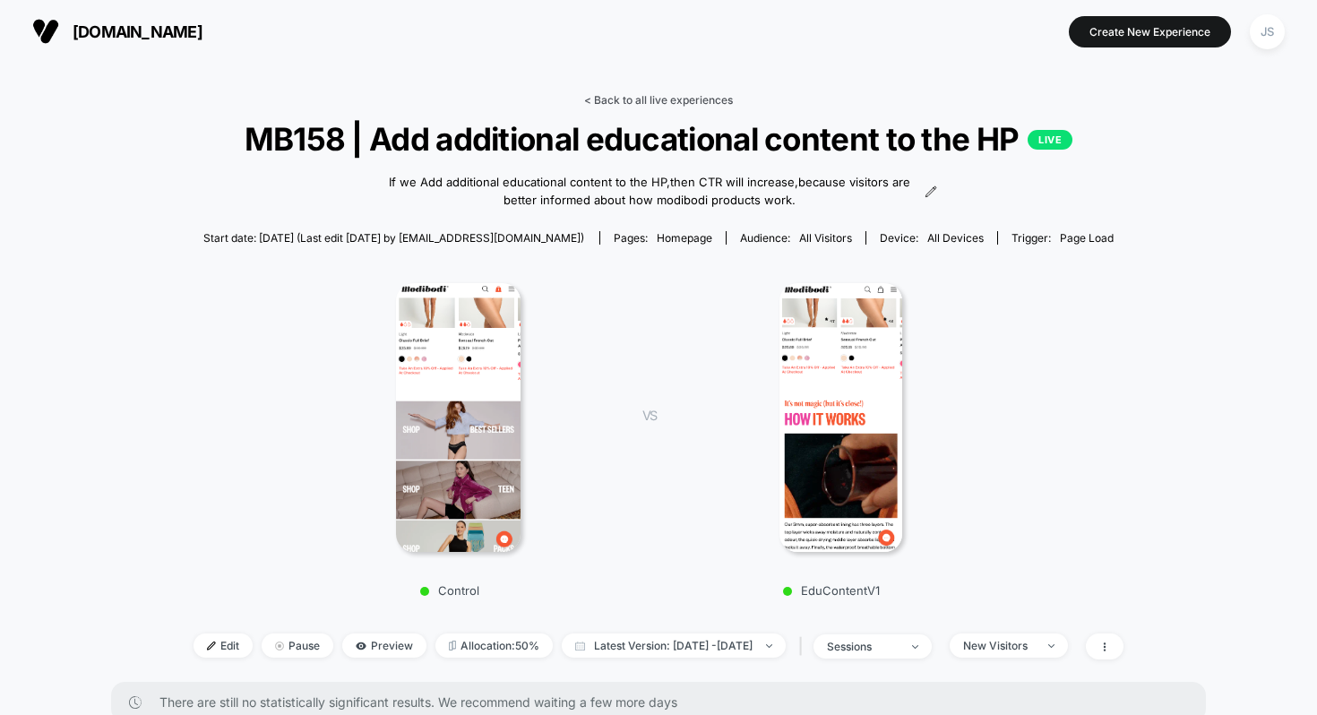
click at [699, 94] on link "< Back to all live experiences" at bounding box center [658, 99] width 149 height 13
